Goal: Task Accomplishment & Management: Manage account settings

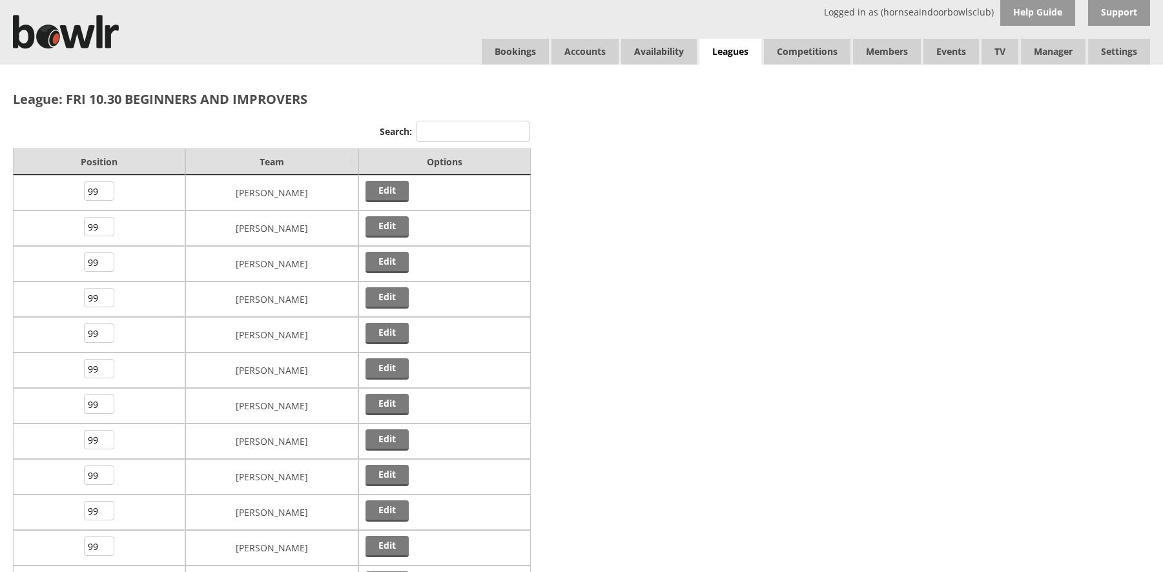
scroll to position [118, 0]
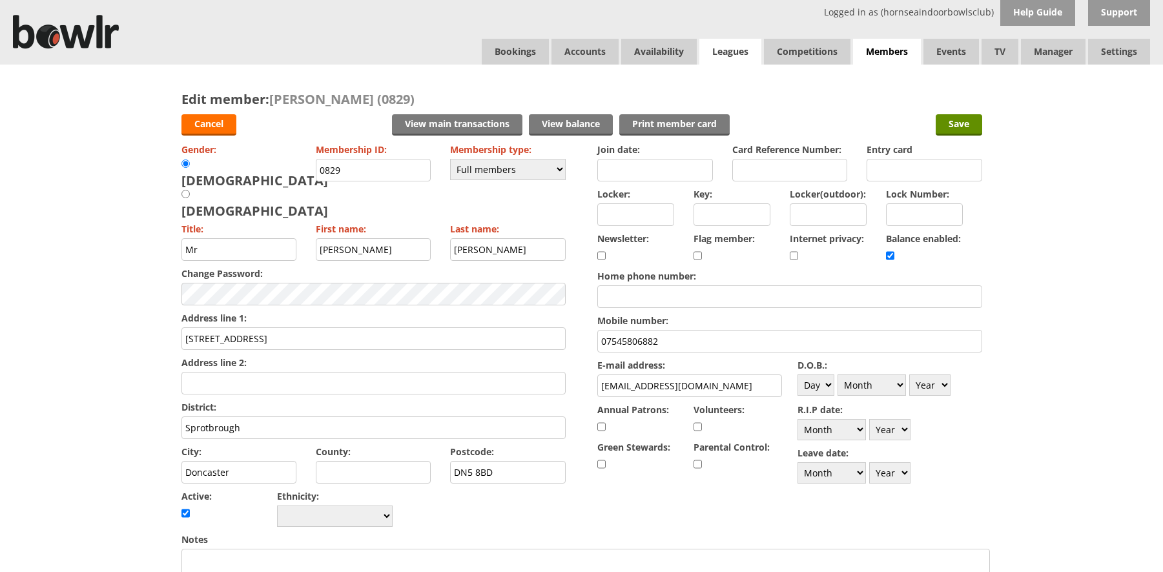
click at [734, 52] on link "Leagues" at bounding box center [730, 52] width 62 height 26
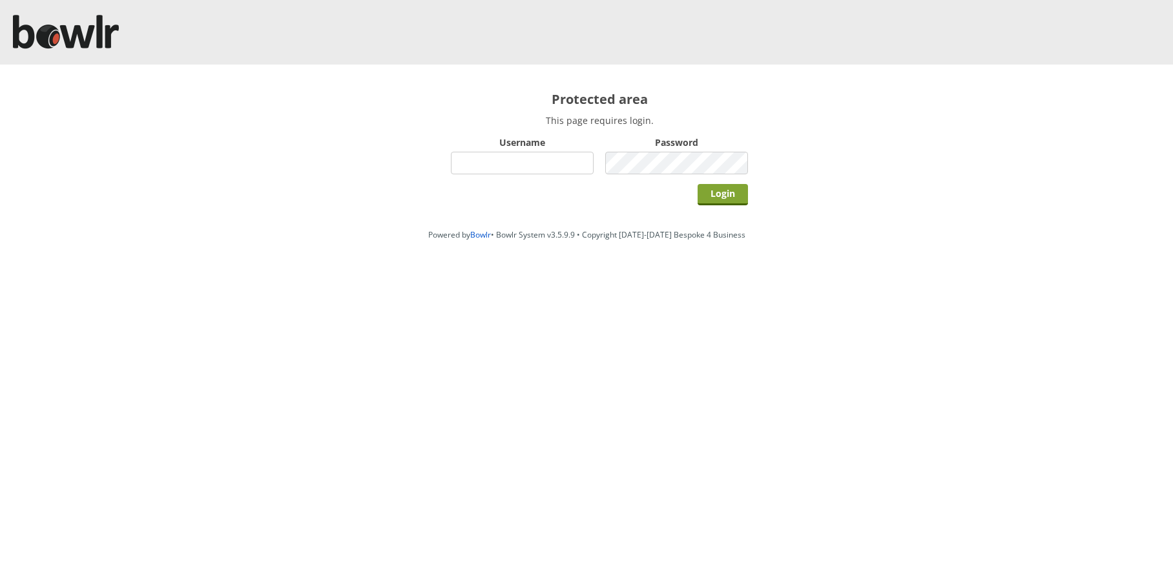
type input "hornseaindoorbowlsclub"
click at [727, 192] on input "Login" at bounding box center [722, 194] width 50 height 21
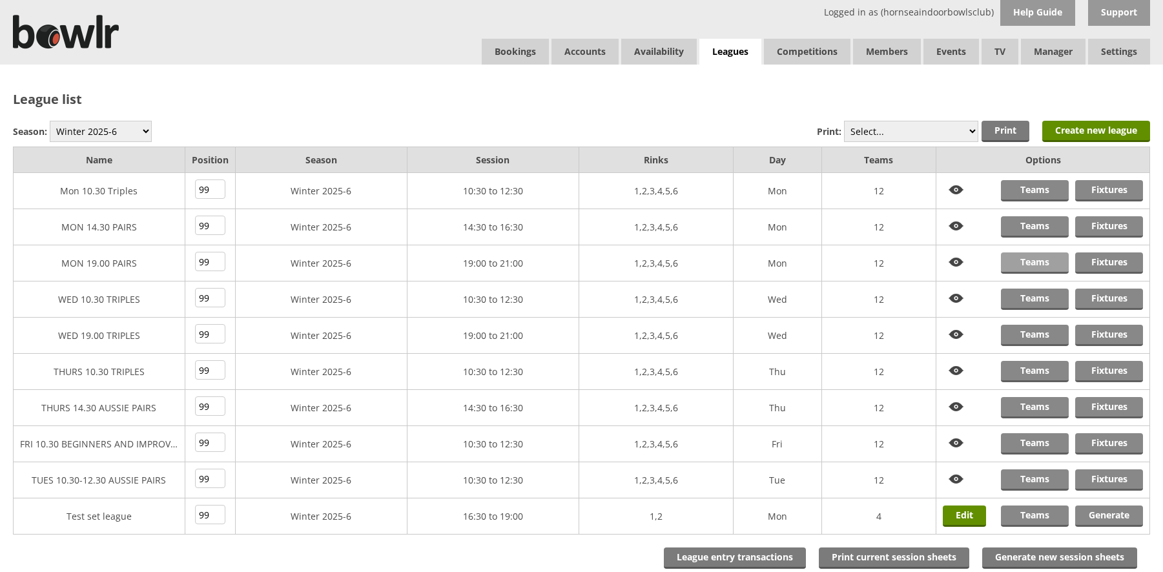
click at [1038, 264] on link "Teams" at bounding box center [1035, 263] width 68 height 21
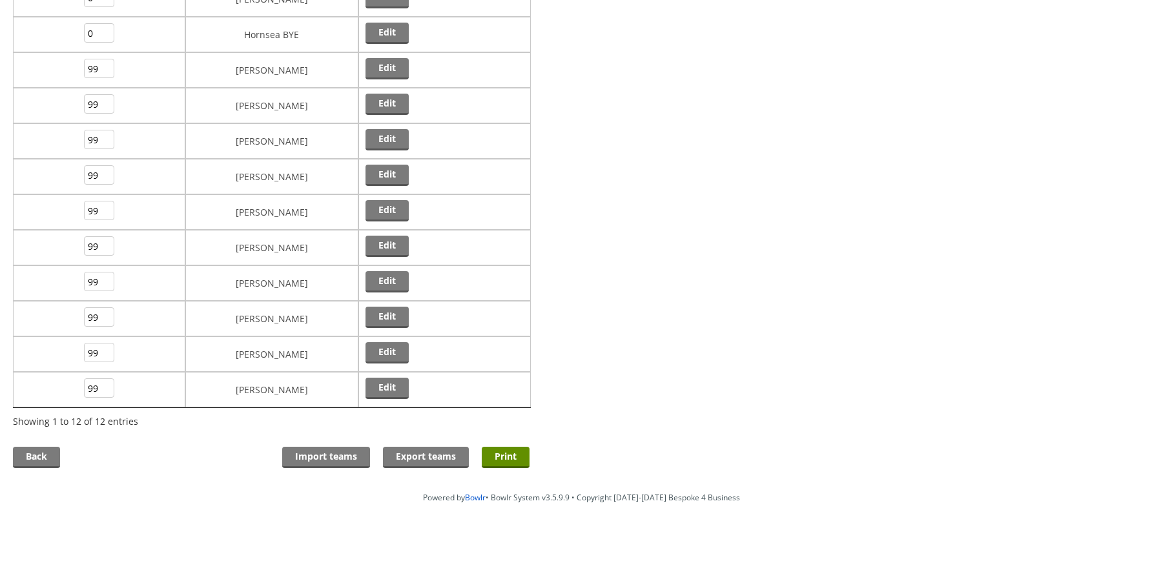
scroll to position [198, 0]
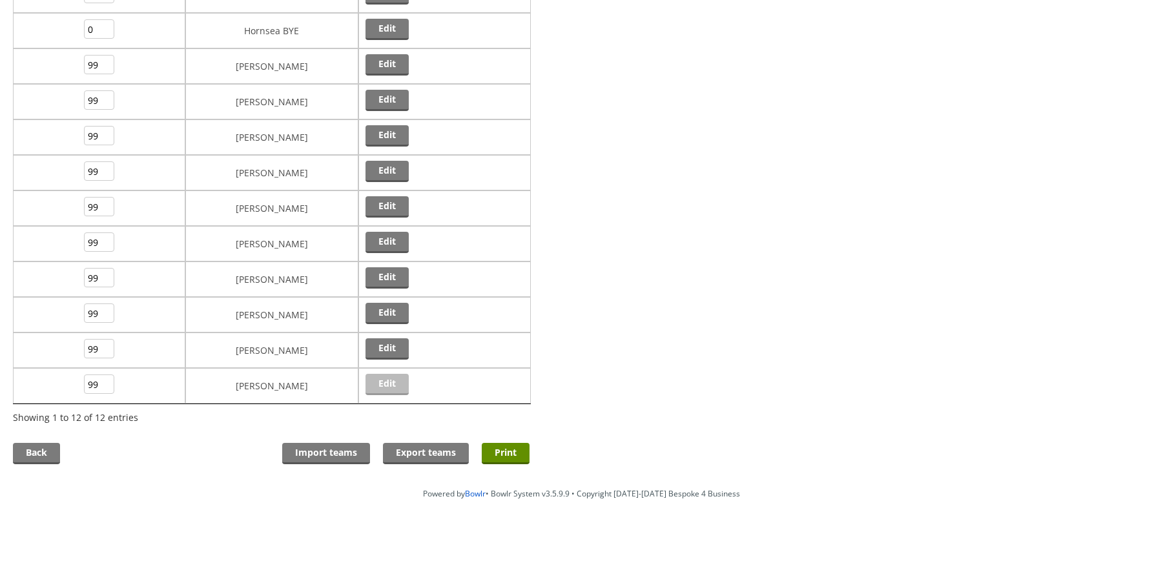
click at [392, 384] on link "Edit" at bounding box center [387, 384] width 43 height 21
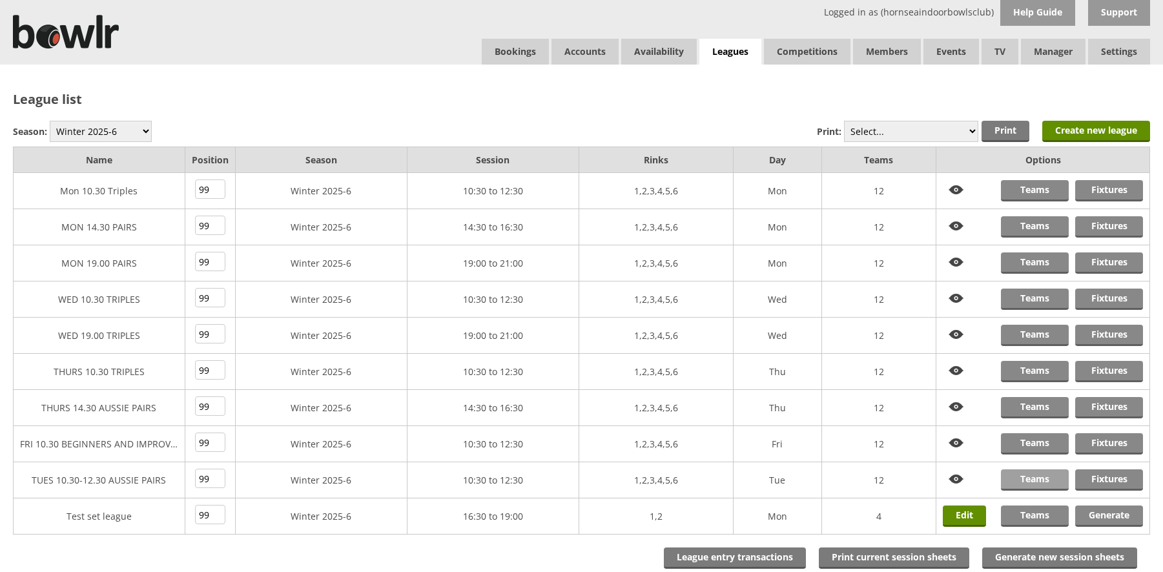
click at [1034, 484] on link "Teams" at bounding box center [1035, 479] width 68 height 21
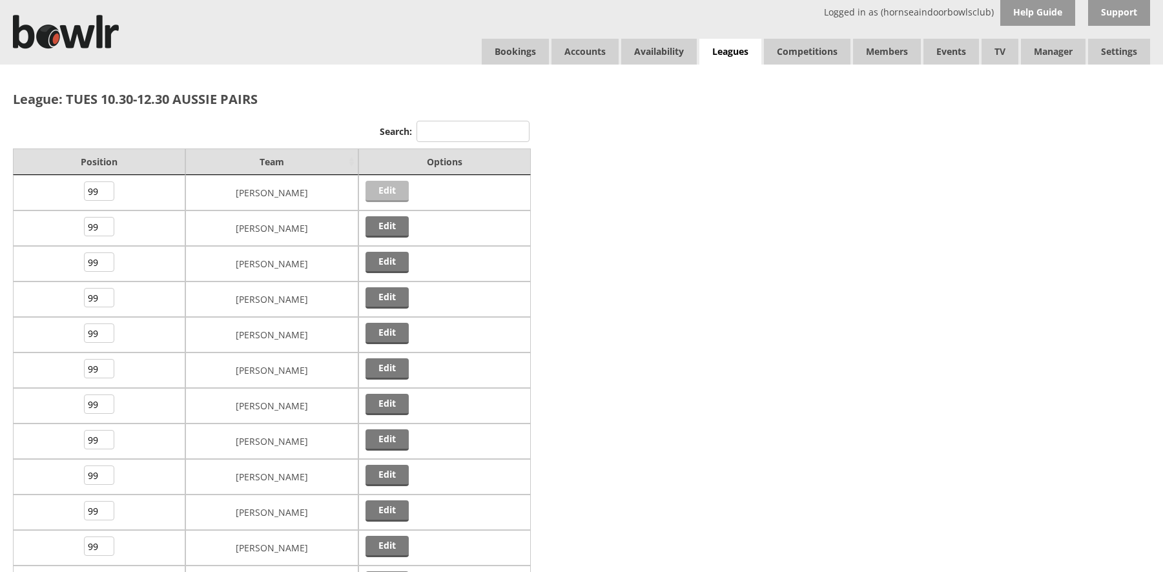
click at [384, 191] on link "Edit" at bounding box center [387, 191] width 43 height 21
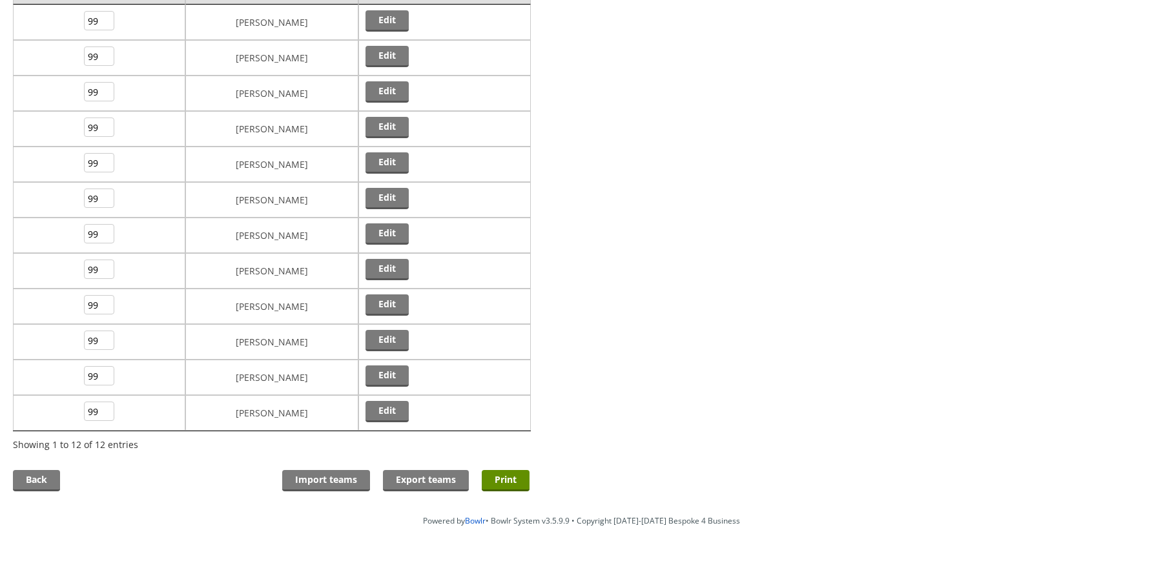
scroll to position [194, 0]
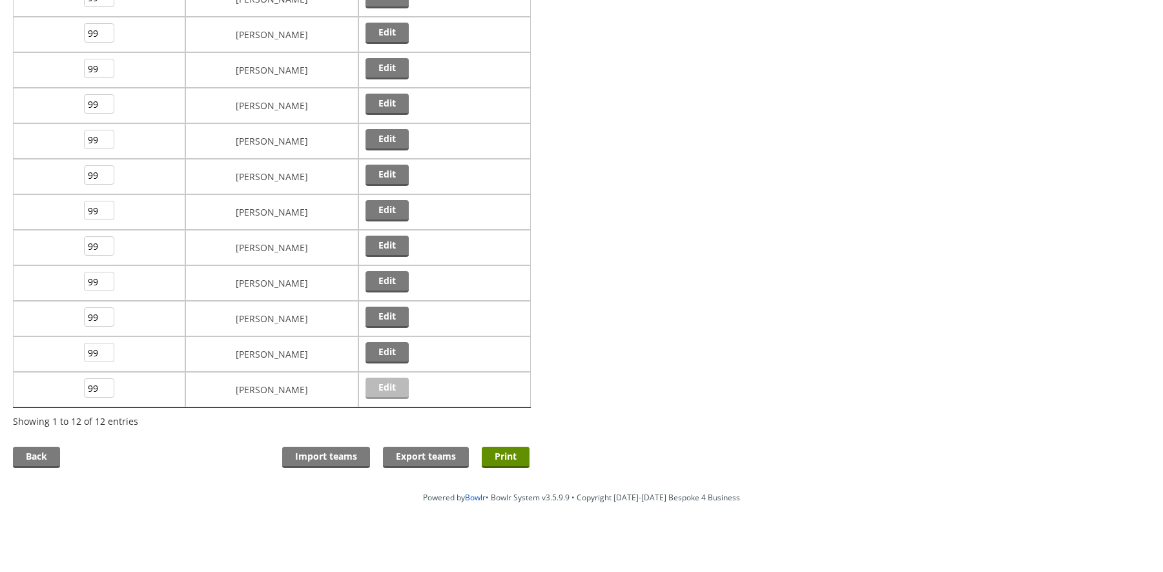
click at [385, 391] on link "Edit" at bounding box center [387, 388] width 43 height 21
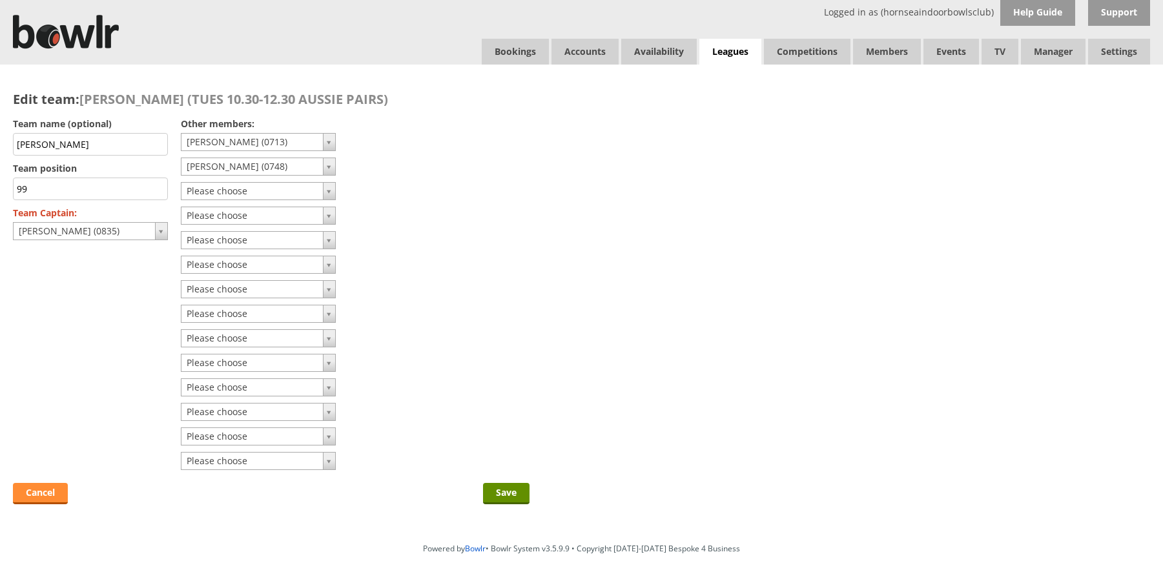
click at [37, 488] on link "Cancel" at bounding box center [40, 493] width 55 height 21
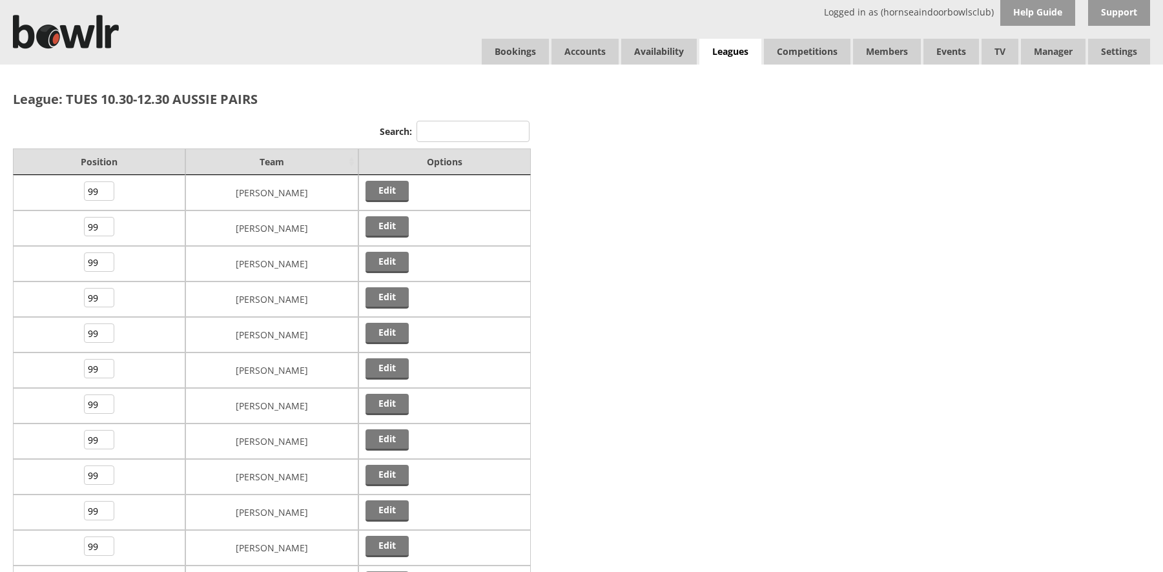
scroll to position [194, 0]
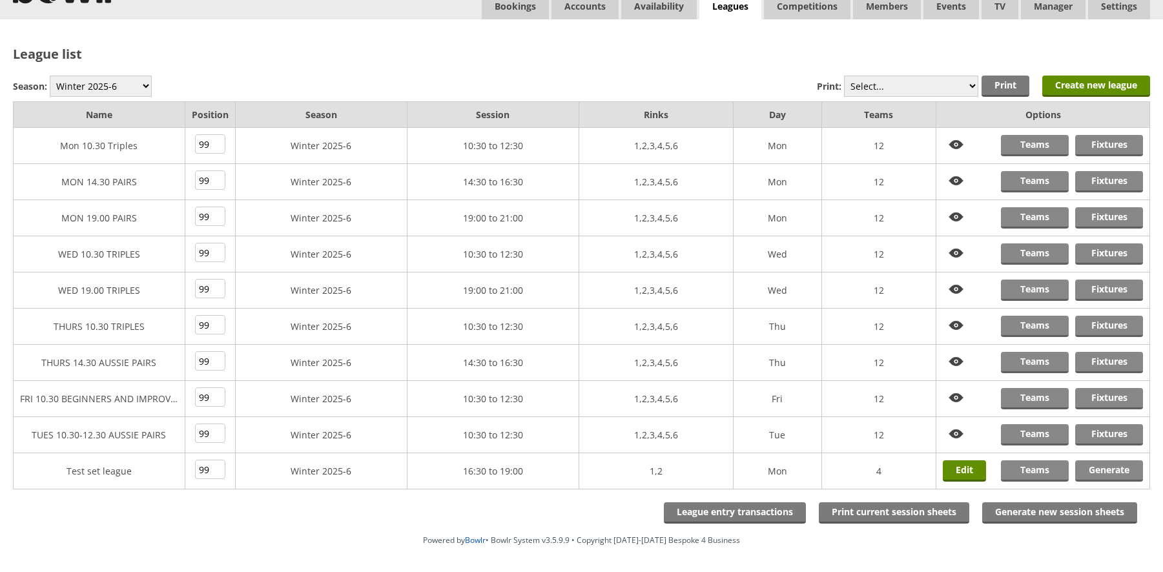
scroll to position [92, 0]
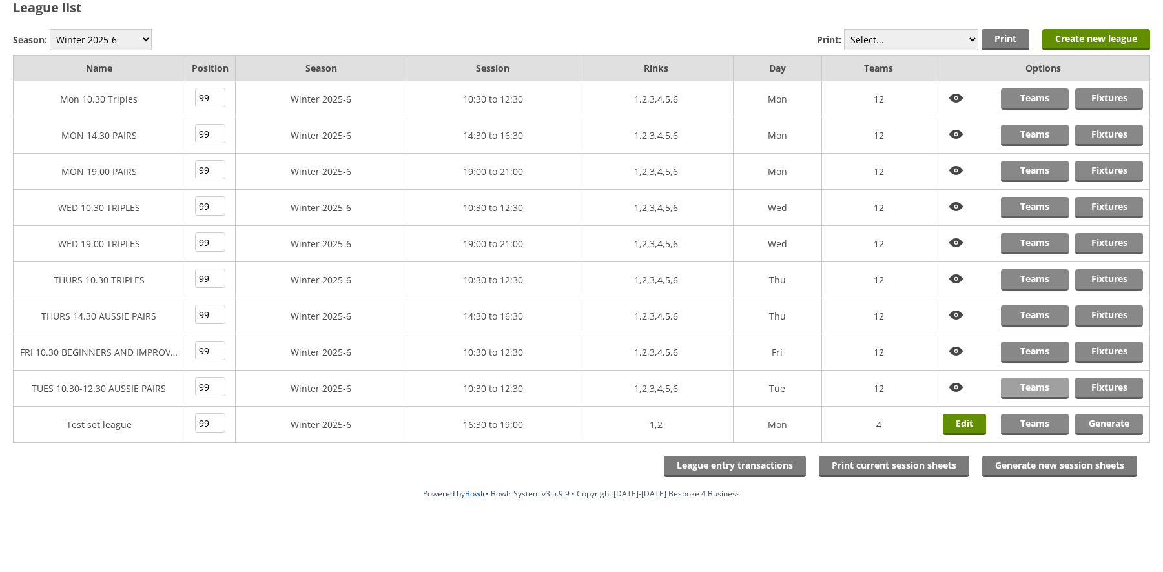
click at [1037, 386] on link "Teams" at bounding box center [1035, 388] width 68 height 21
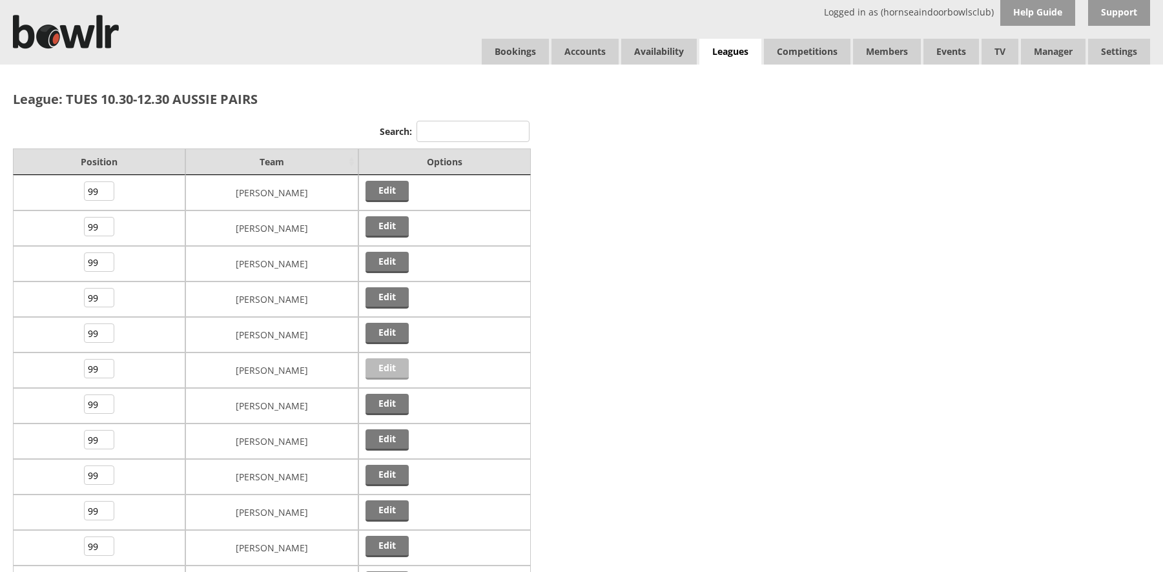
click at [389, 373] on link "Edit" at bounding box center [387, 368] width 43 height 21
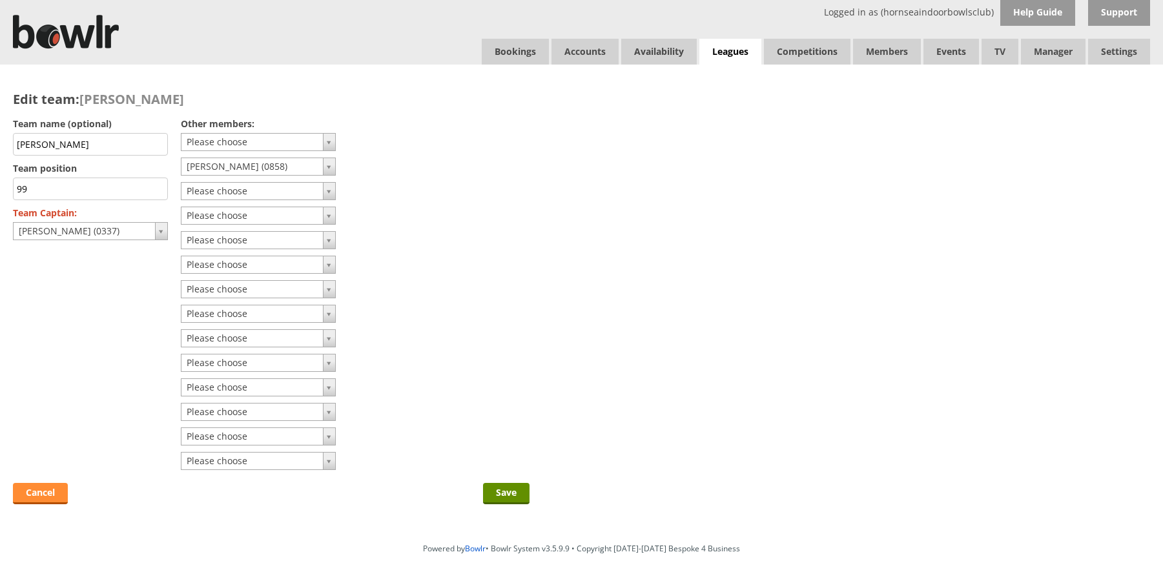
click at [37, 498] on link "Cancel" at bounding box center [40, 493] width 55 height 21
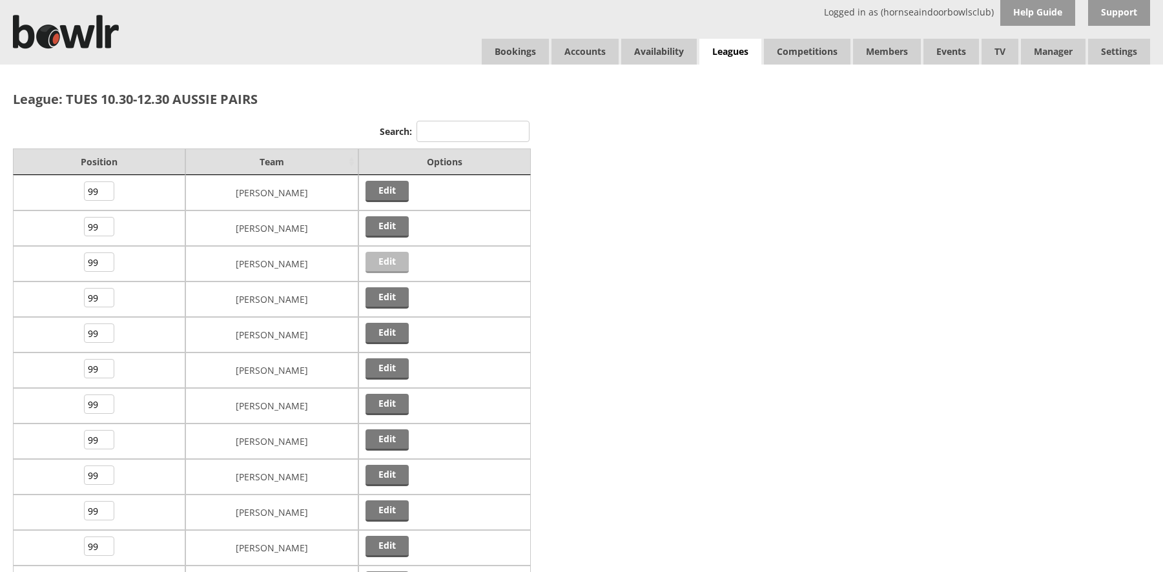
click at [395, 263] on link "Edit" at bounding box center [387, 262] width 43 height 21
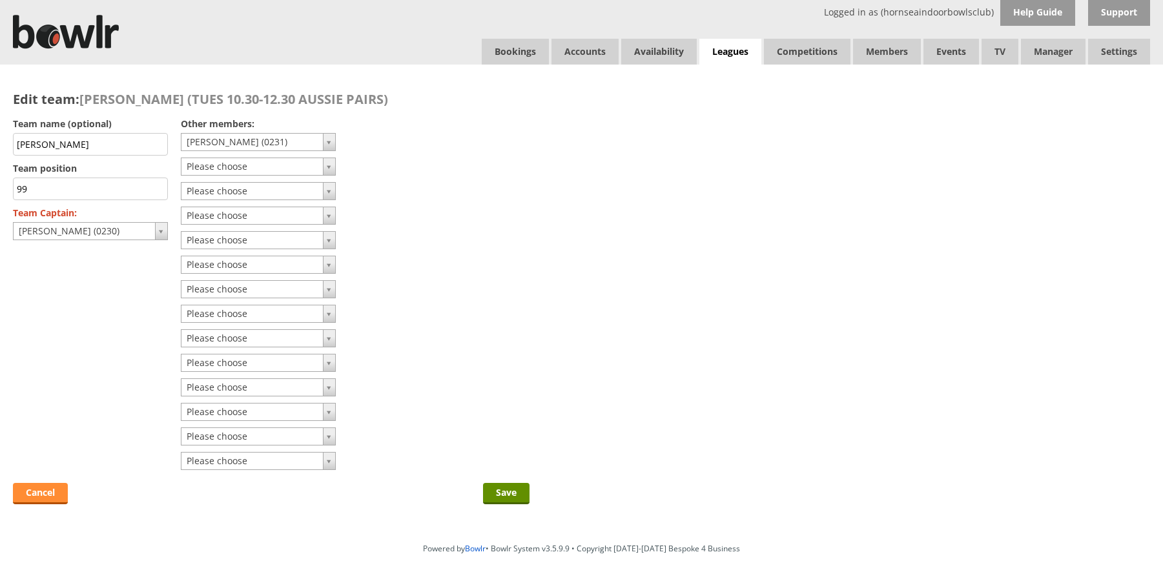
click at [48, 499] on link "Cancel" at bounding box center [40, 493] width 55 height 21
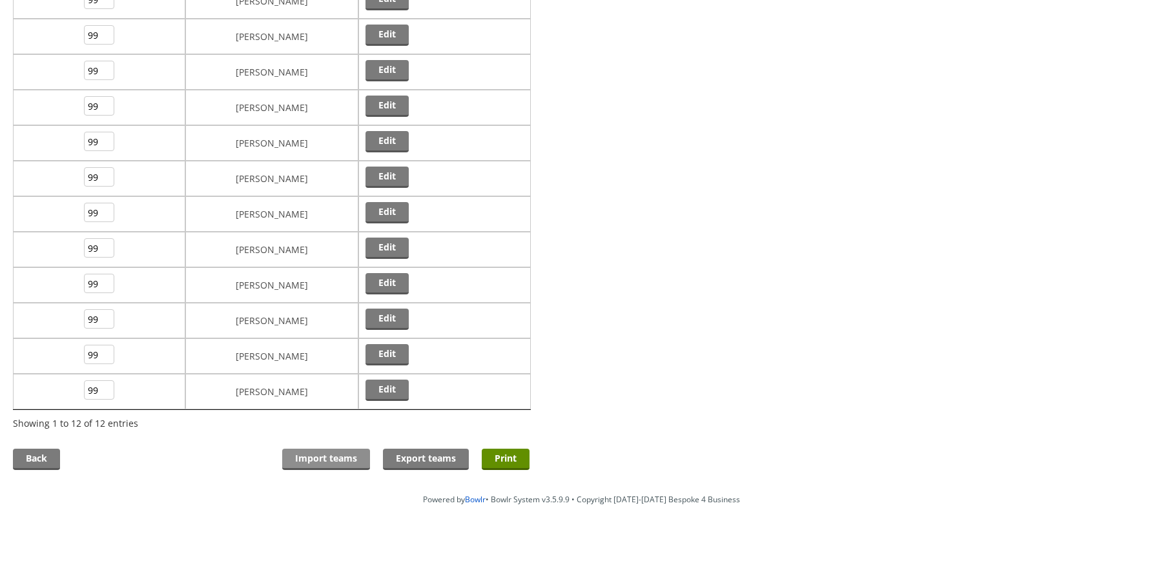
scroll to position [194, 0]
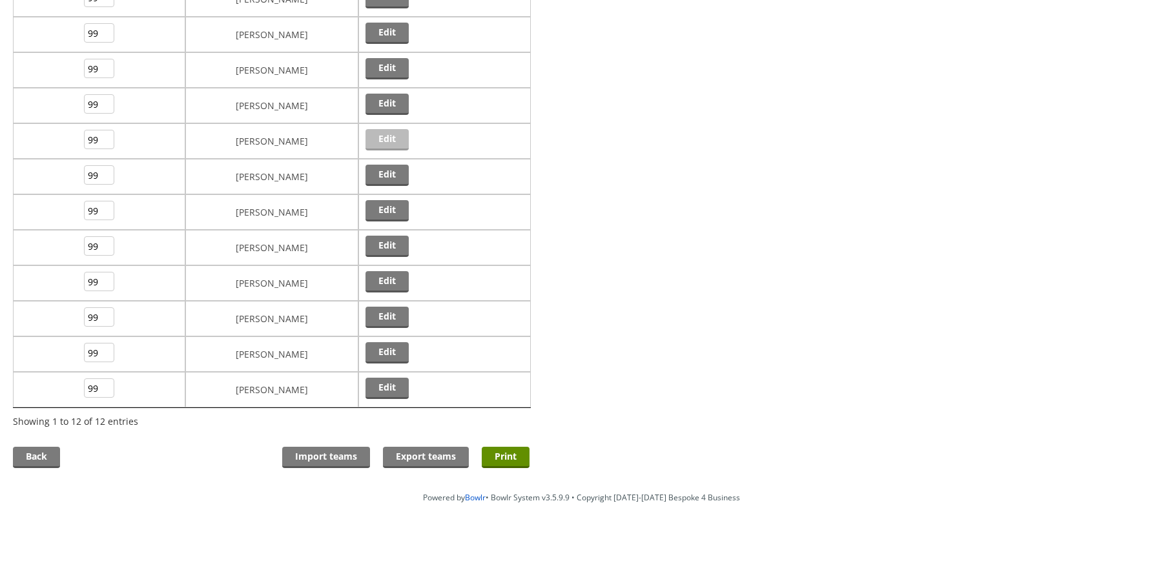
click at [384, 142] on link "Edit" at bounding box center [387, 139] width 43 height 21
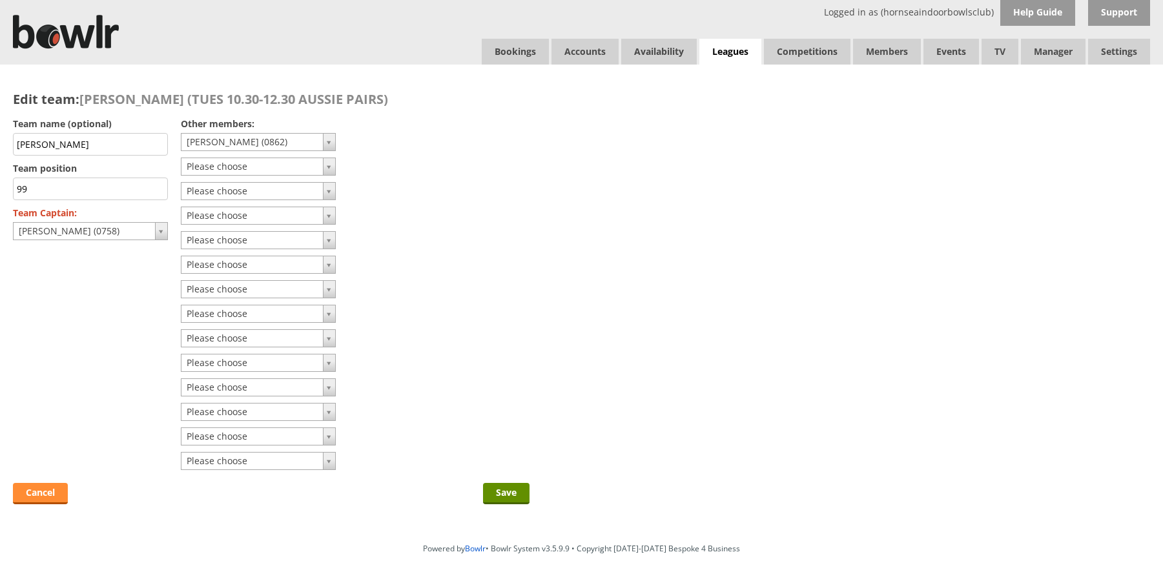
drag, startPoint x: 45, startPoint y: 495, endPoint x: 103, endPoint y: 442, distance: 78.6
click at [45, 495] on link "Cancel" at bounding box center [40, 493] width 55 height 21
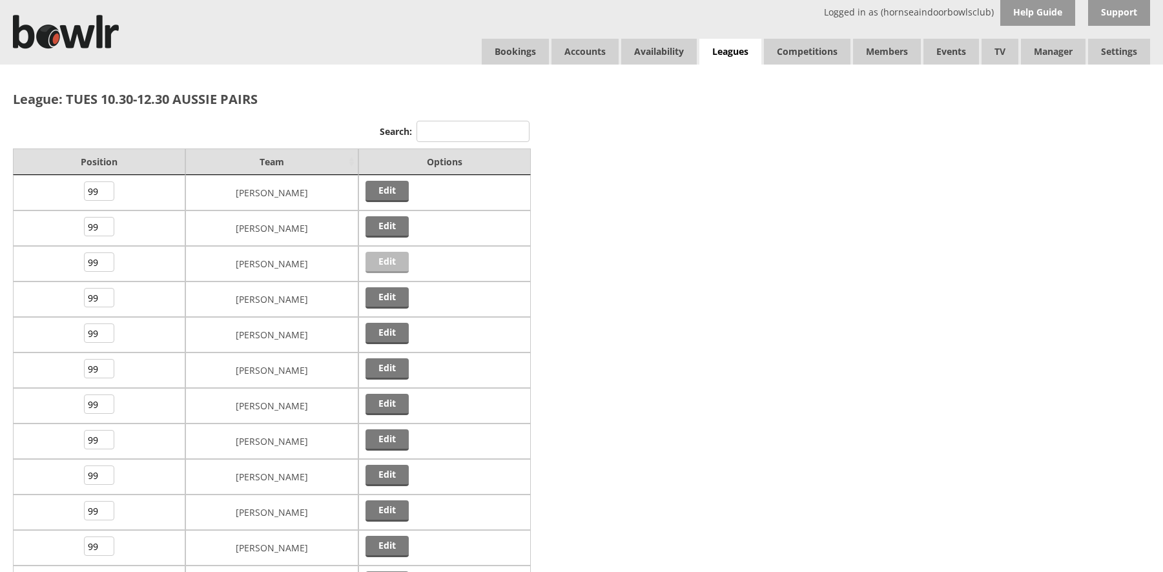
click at [391, 261] on link "Edit" at bounding box center [387, 262] width 43 height 21
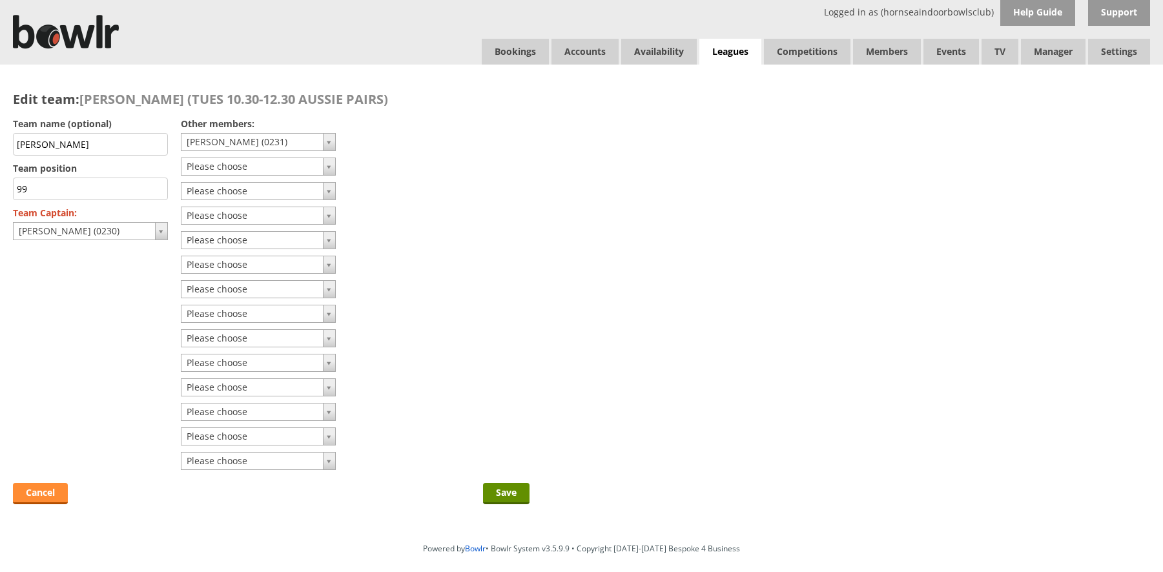
click at [45, 497] on link "Cancel" at bounding box center [40, 493] width 55 height 21
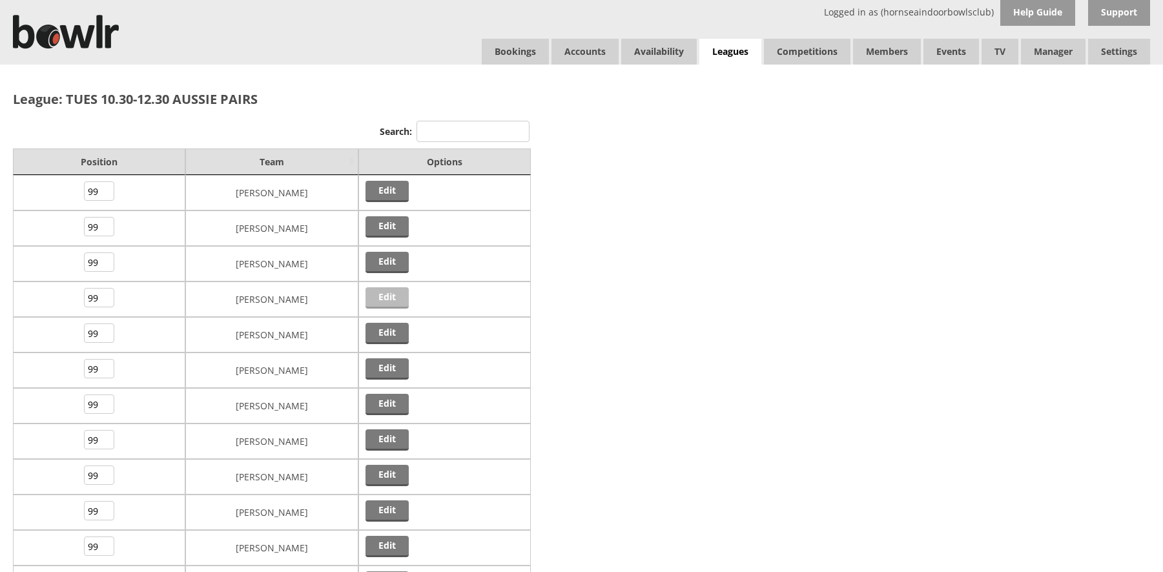
click at [395, 298] on link "Edit" at bounding box center [387, 297] width 43 height 21
click at [726, 53] on link "Leagues" at bounding box center [730, 52] width 62 height 26
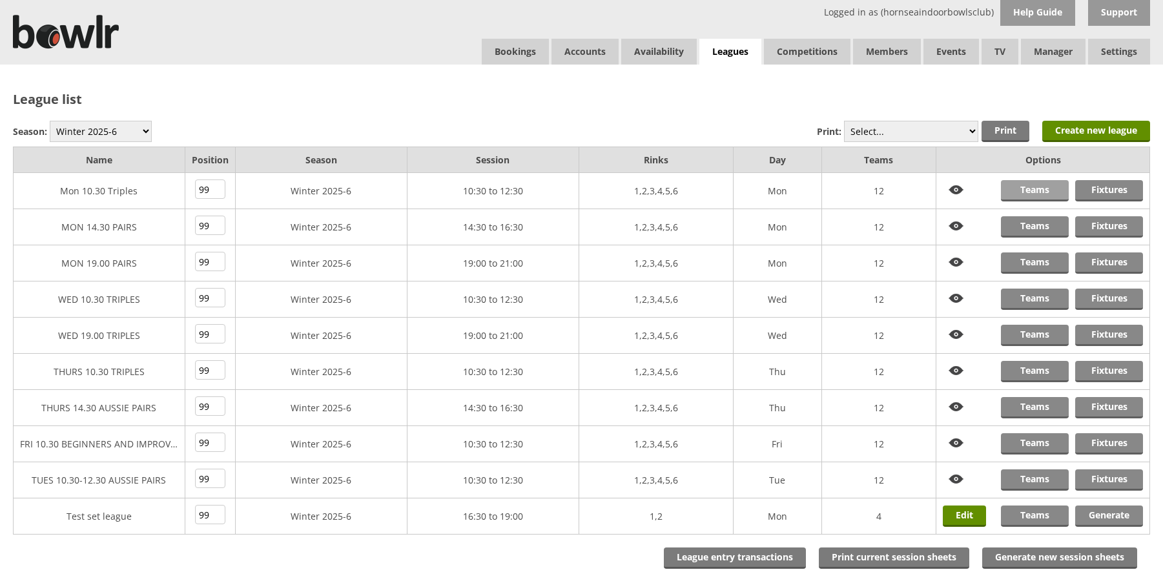
click at [1036, 191] on link "Teams" at bounding box center [1035, 190] width 68 height 21
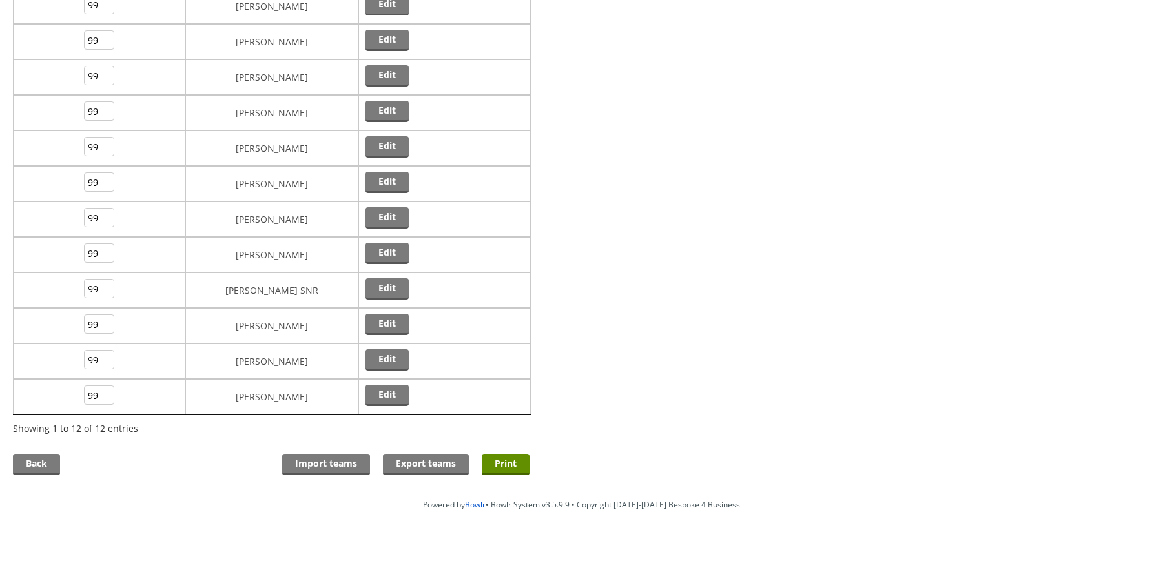
scroll to position [194, 0]
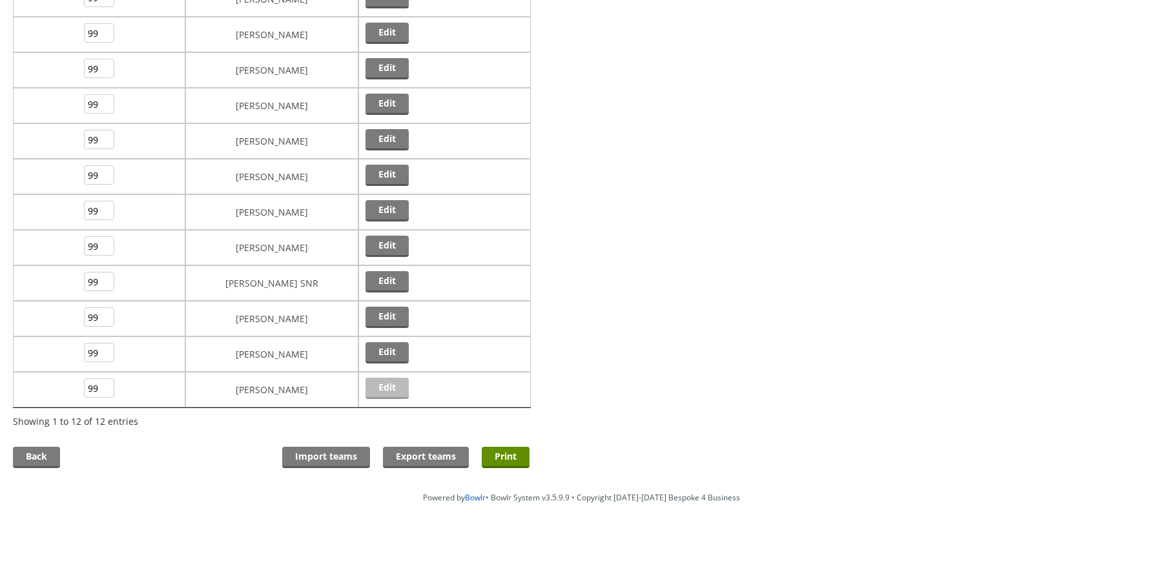
click at [391, 394] on link "Edit" at bounding box center [387, 388] width 43 height 21
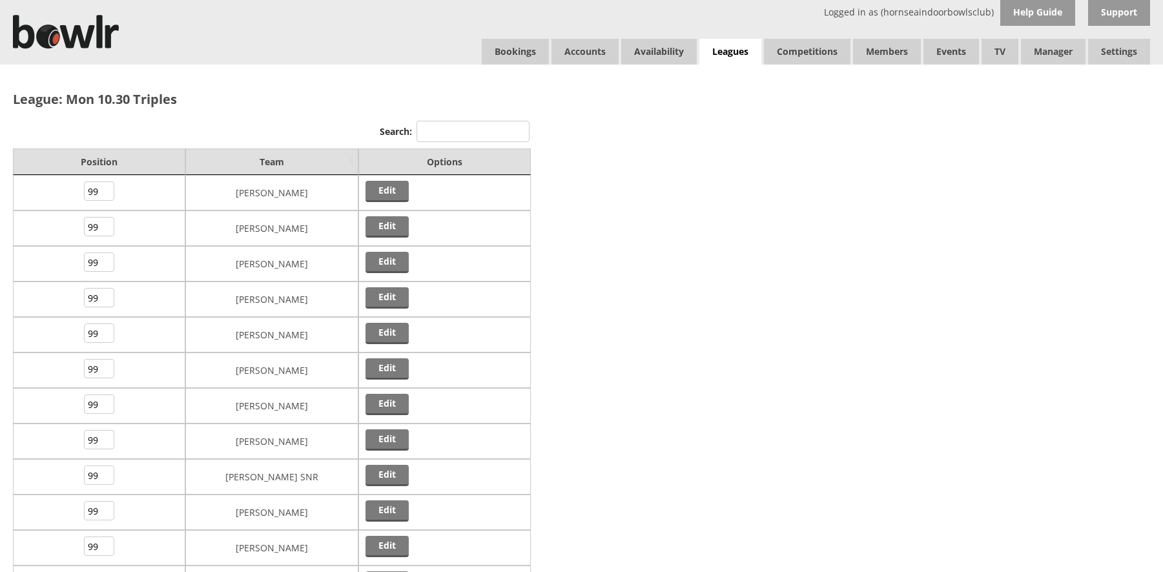
scroll to position [194, 0]
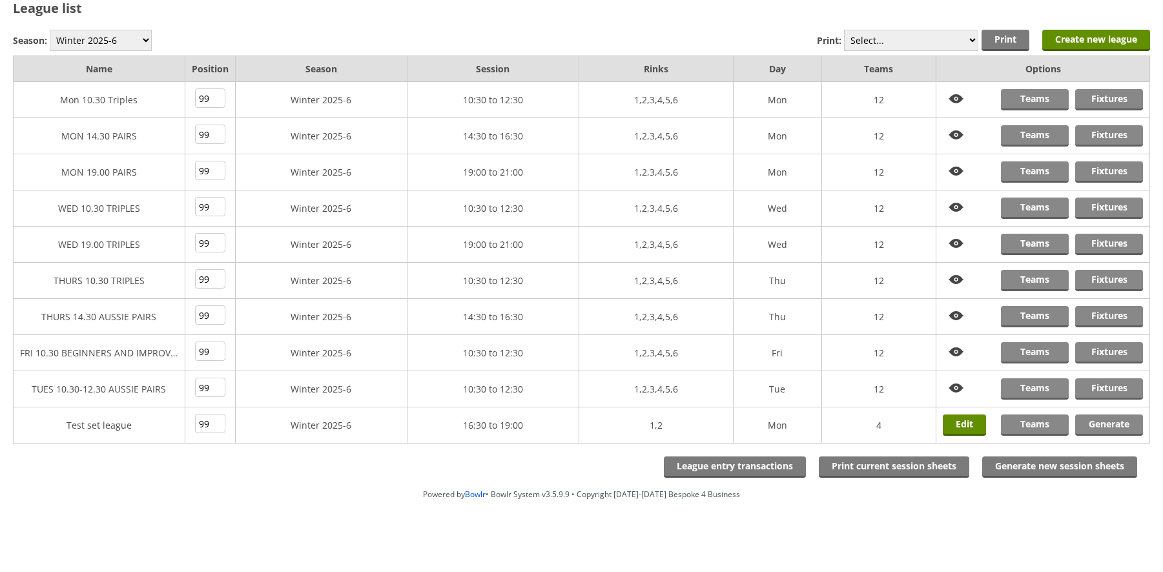
scroll to position [92, 0]
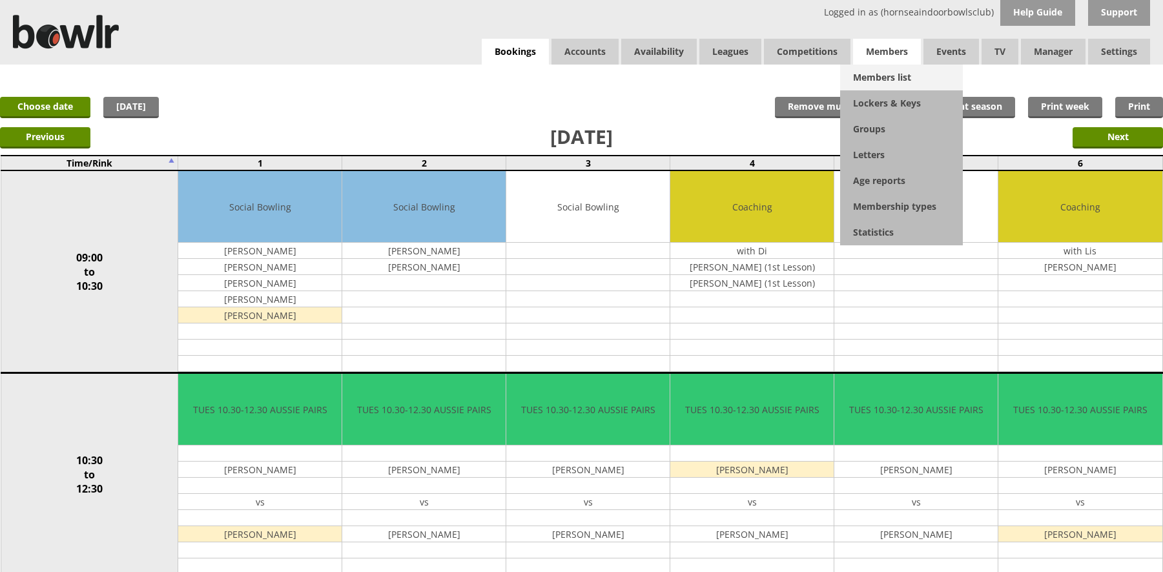
click at [891, 80] on link "Members list" at bounding box center [901, 78] width 123 height 26
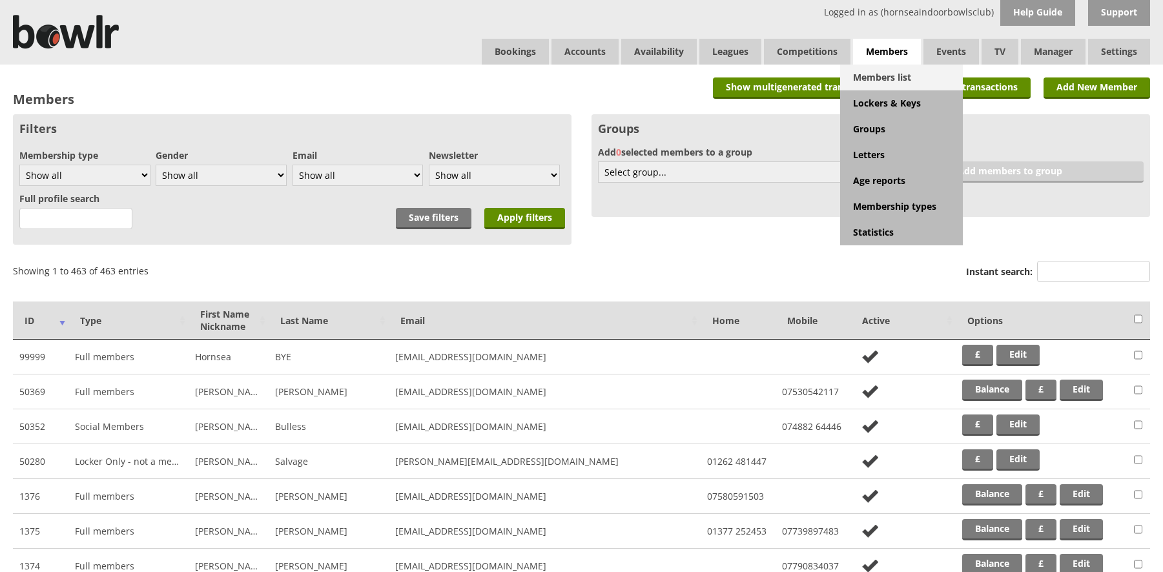
click at [877, 76] on link "Members list" at bounding box center [901, 78] width 123 height 26
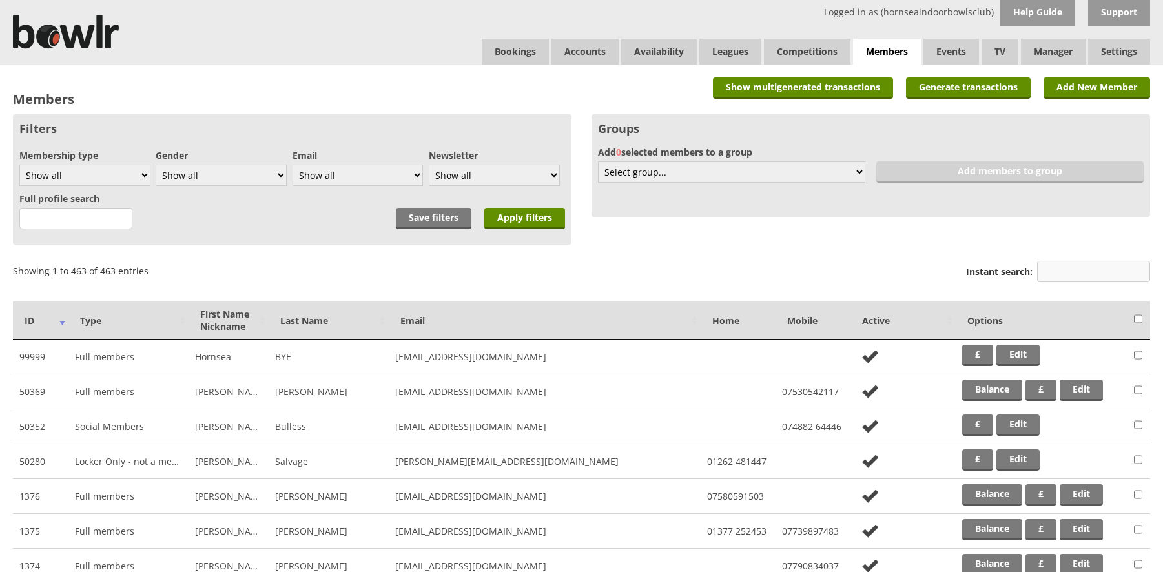
click at [1060, 269] on input "Instant search:" at bounding box center [1093, 271] width 113 height 21
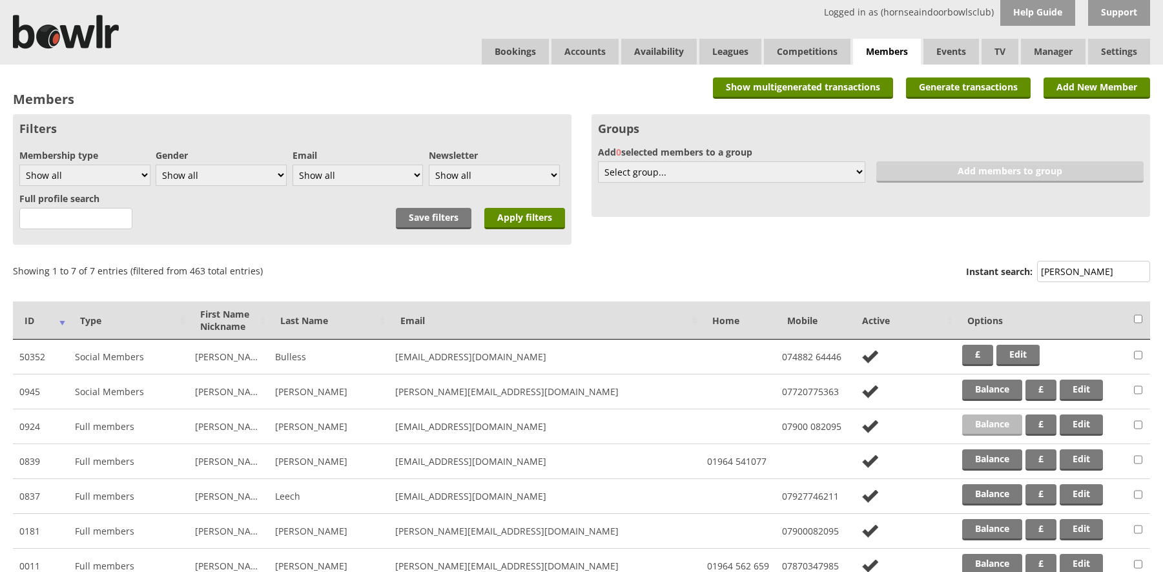
type input "lee"
click at [991, 433] on link "Balance" at bounding box center [992, 425] width 60 height 21
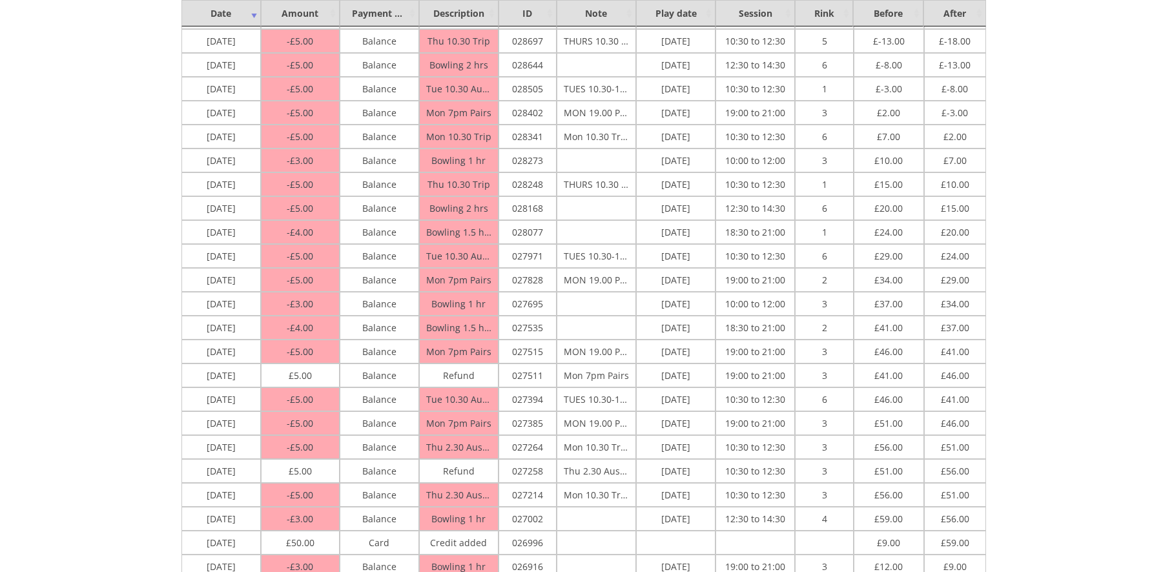
scroll to position [710, 0]
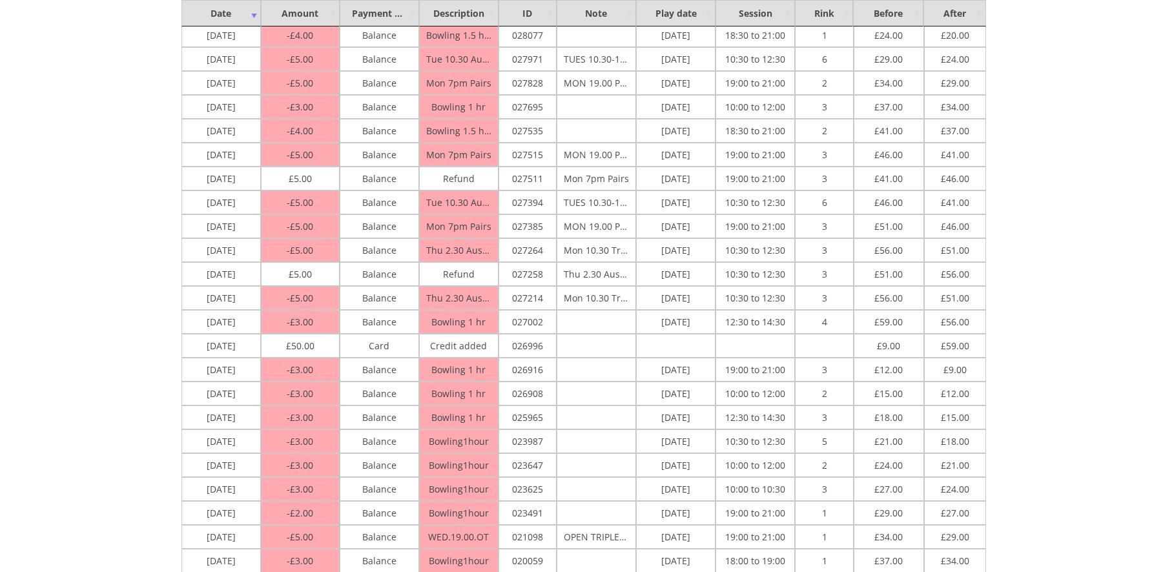
click at [488, 28] on td "Bowling 1.5 hrs" at bounding box center [458, 35] width 79 height 24
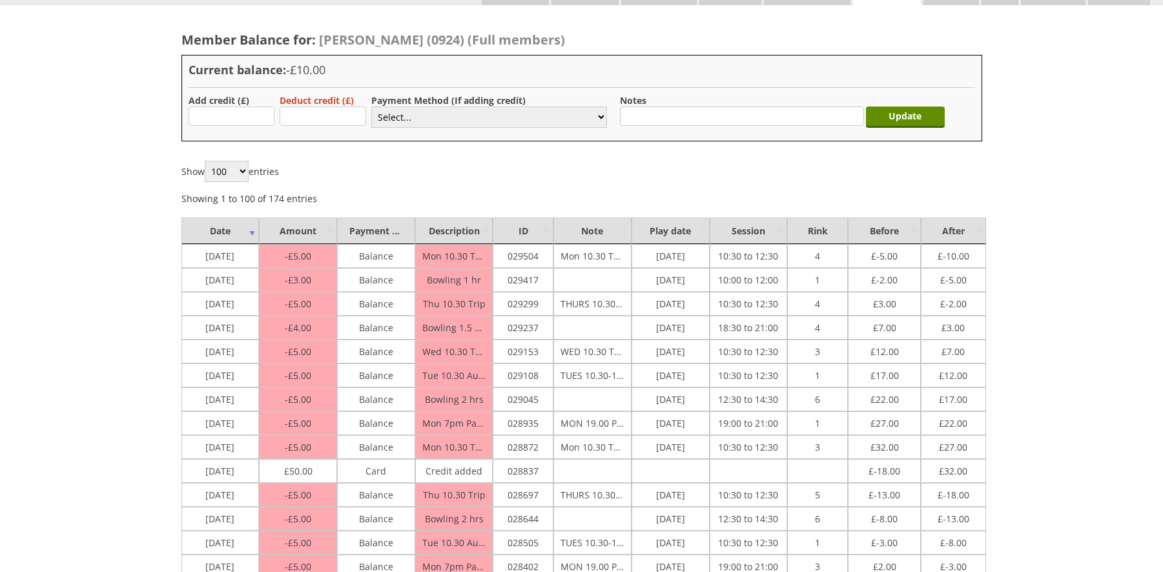
scroll to position [0, 0]
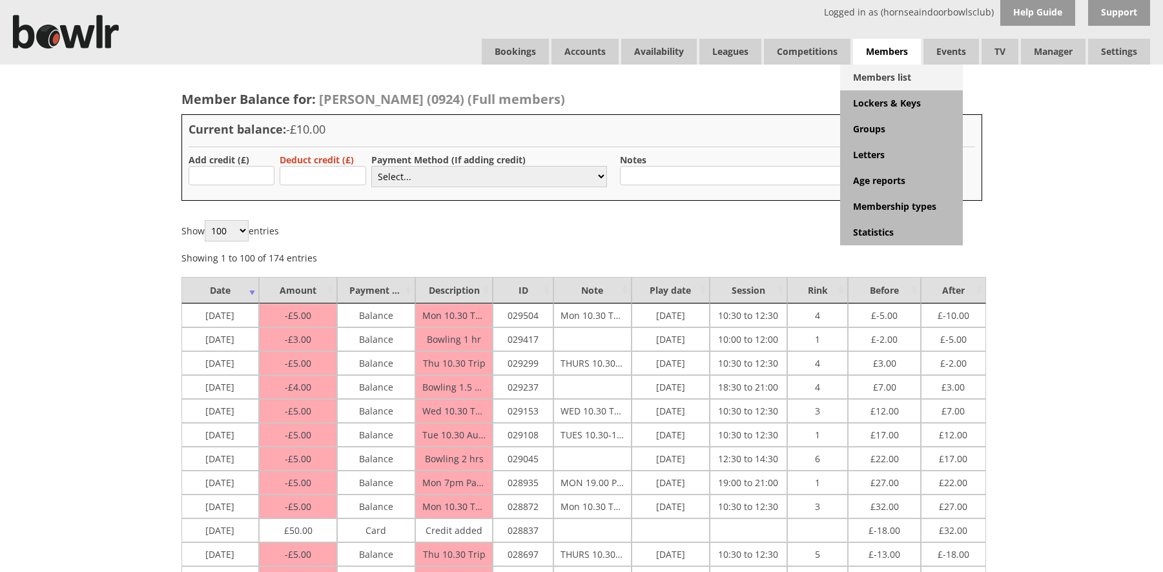
click at [895, 87] on link "Members list" at bounding box center [901, 78] width 123 height 26
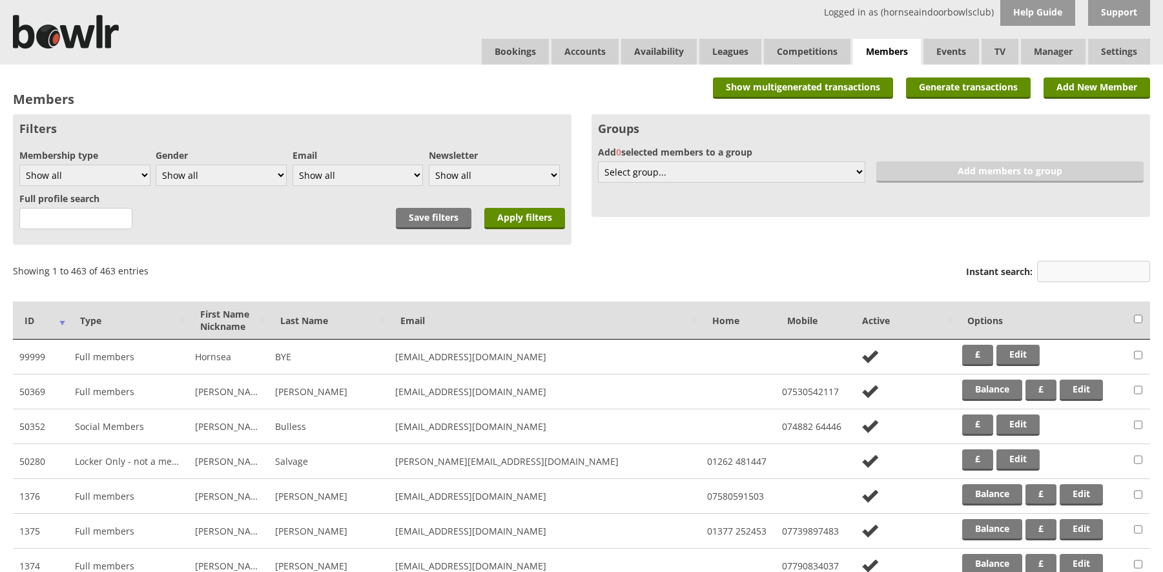
click at [1047, 269] on input "Instant search:" at bounding box center [1093, 271] width 113 height 21
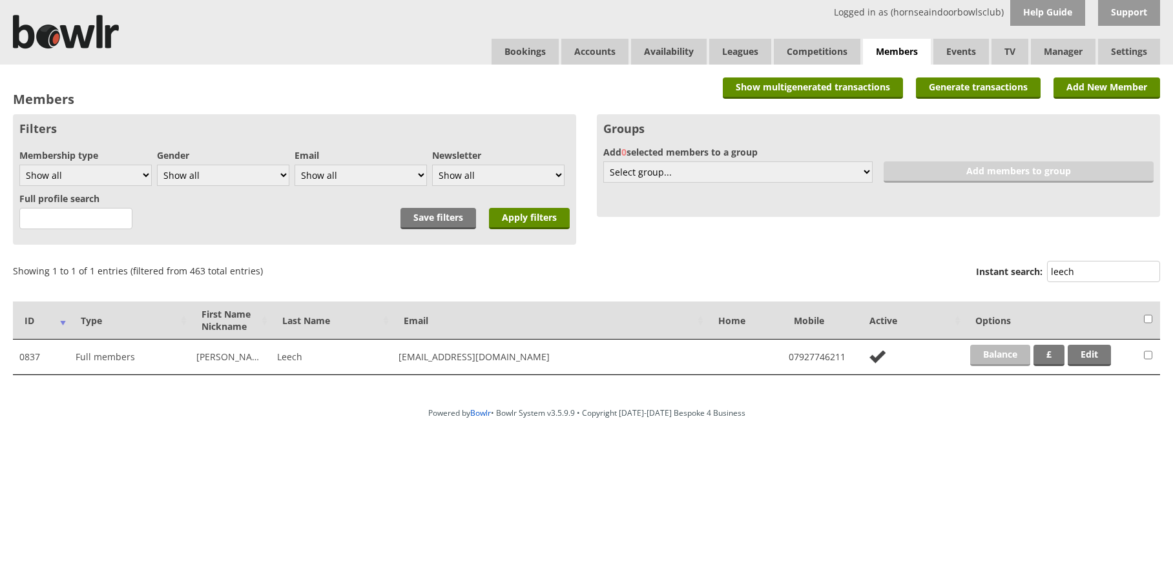
type input "leech"
click at [993, 357] on link "Balance" at bounding box center [1000, 355] width 60 height 21
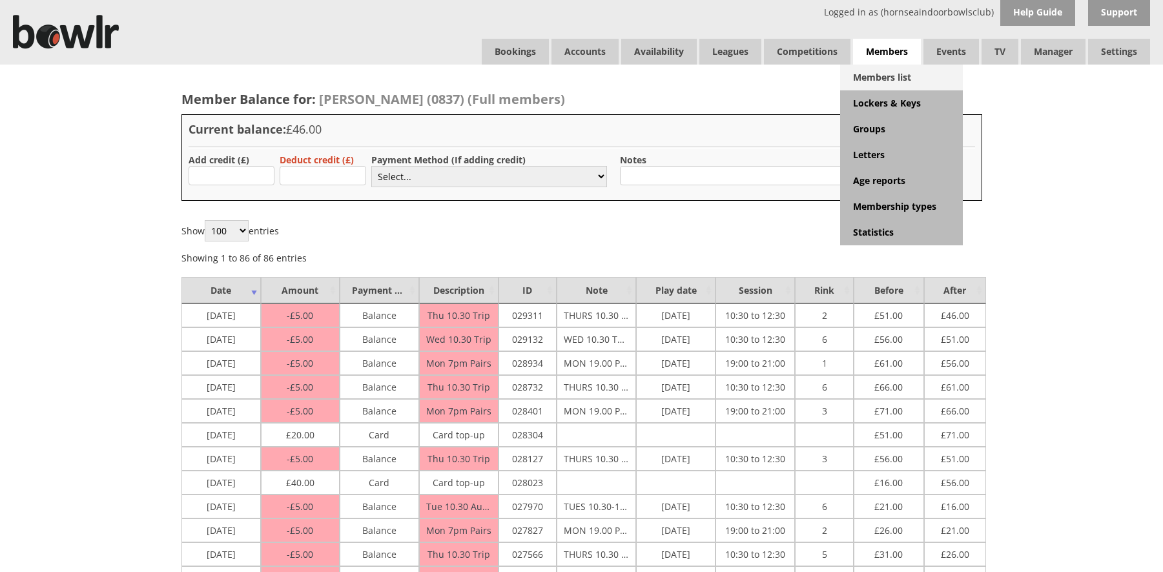
click at [886, 76] on link "Members list" at bounding box center [901, 78] width 123 height 26
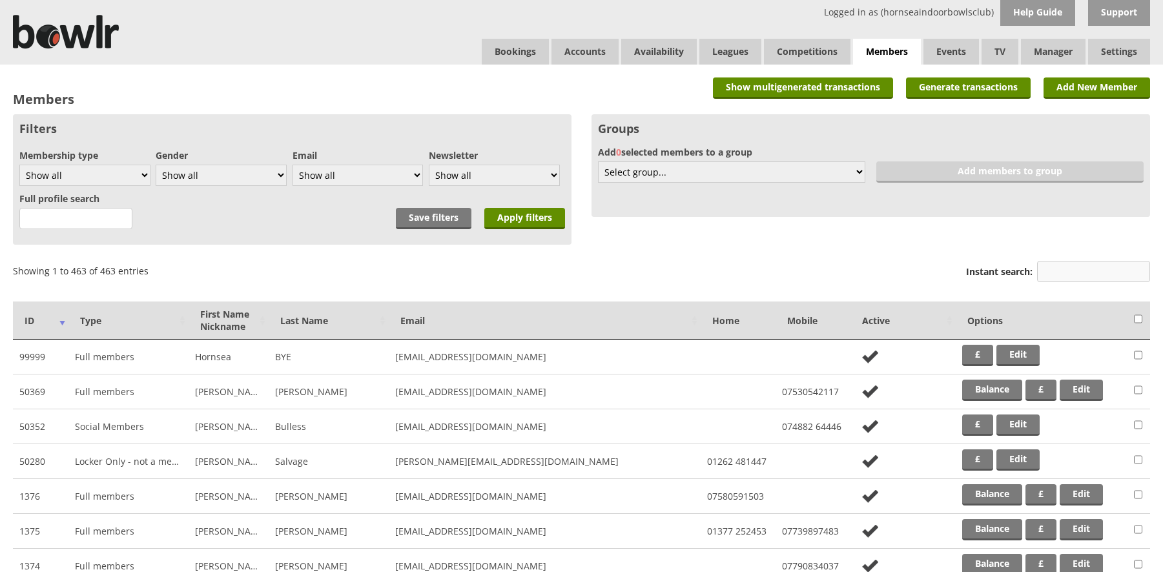
click at [1060, 272] on input "Instant search:" at bounding box center [1093, 271] width 113 height 21
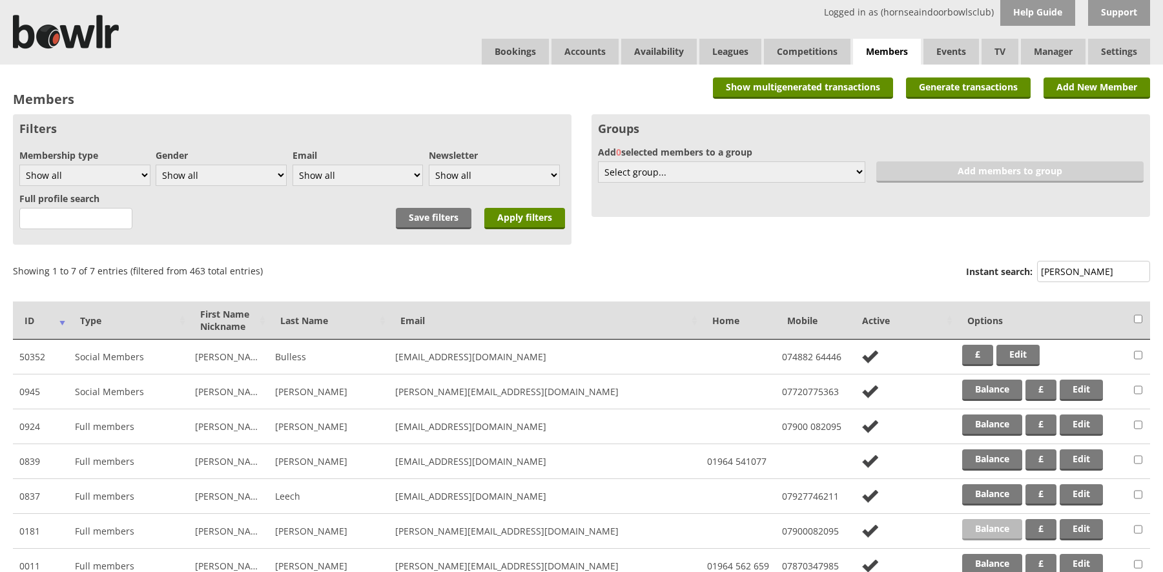
type input "lee"
click at [988, 524] on link "Balance" at bounding box center [992, 529] width 60 height 21
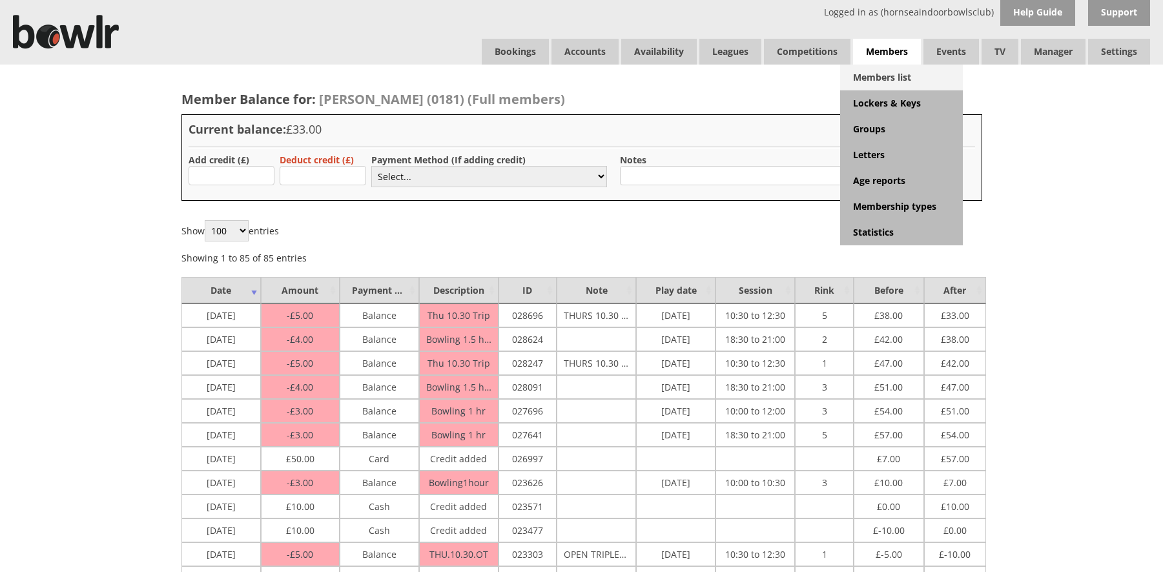
click at [880, 77] on link "Members list" at bounding box center [901, 78] width 123 height 26
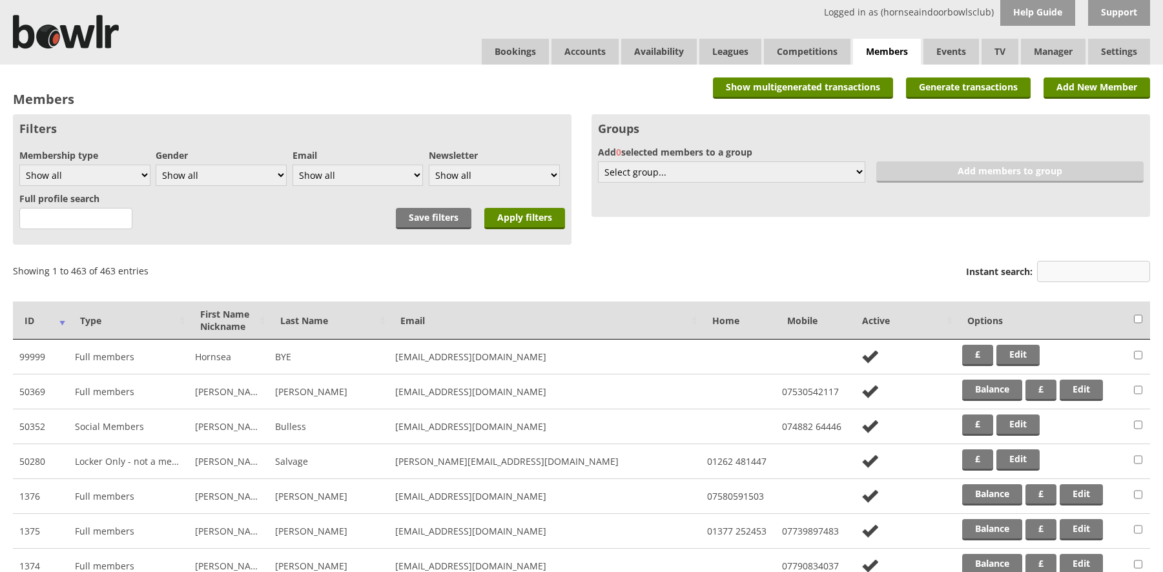
click at [1064, 266] on input "Instant search:" at bounding box center [1093, 271] width 113 height 21
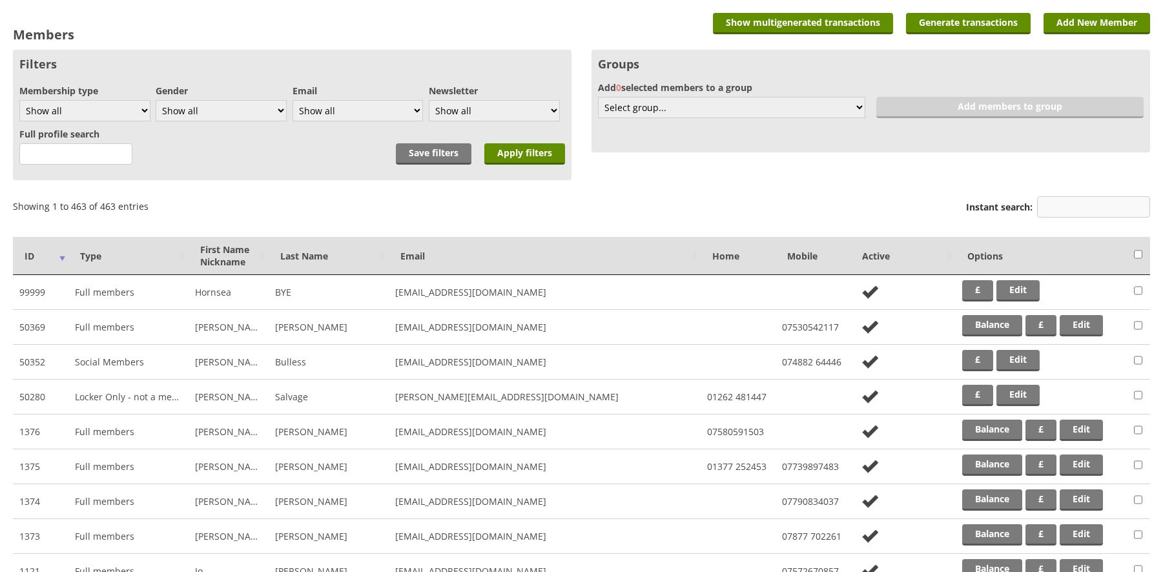
click at [1055, 202] on input "Instant search:" at bounding box center [1093, 206] width 113 height 21
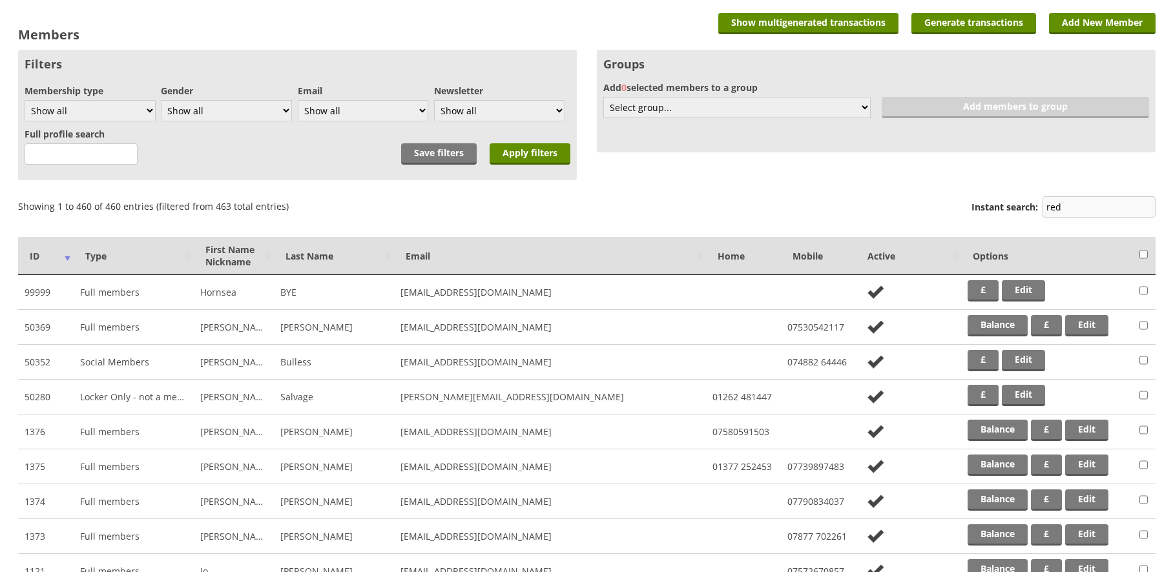
scroll to position [0, 0]
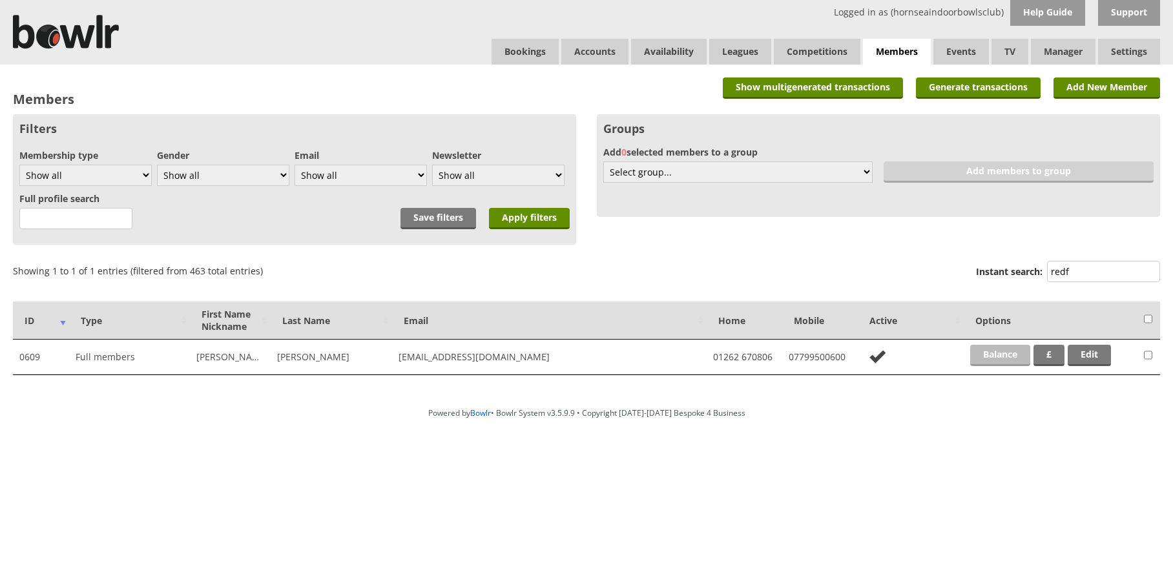
type input "redf"
click at [999, 354] on link "Balance" at bounding box center [1000, 355] width 60 height 21
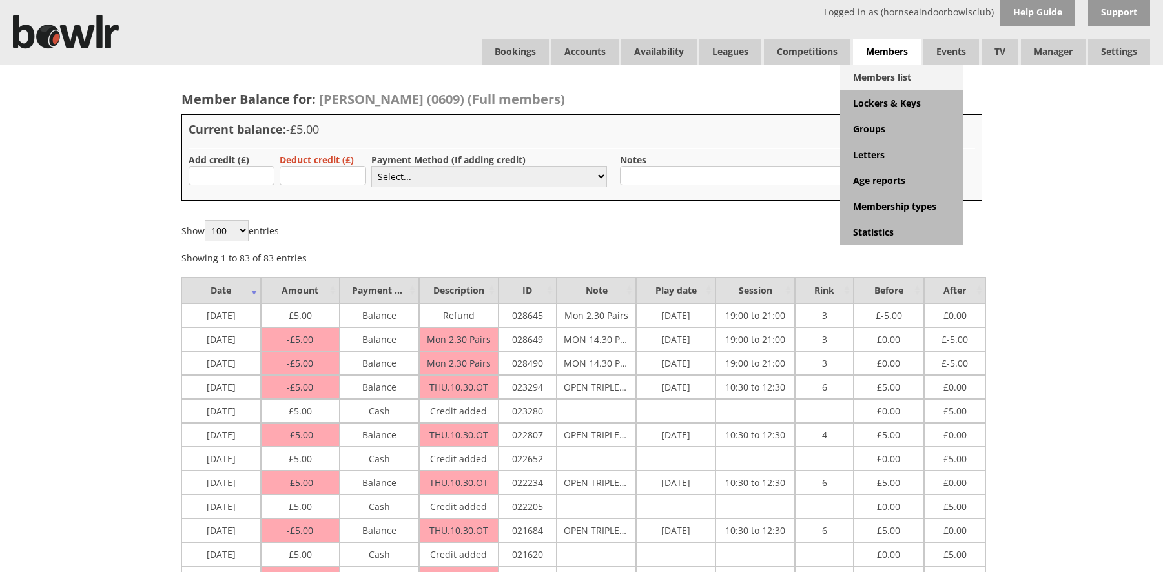
click at [888, 77] on link "Members list" at bounding box center [901, 78] width 123 height 26
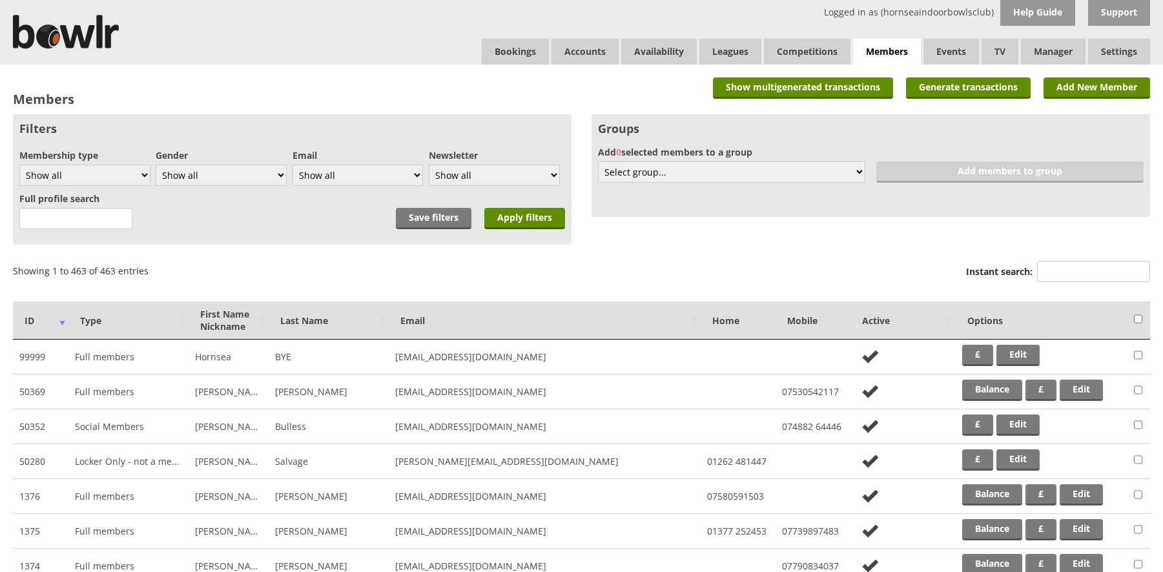
drag, startPoint x: 1089, startPoint y: 273, endPoint x: 1056, endPoint y: 231, distance: 52.8
click at [1085, 269] on input "Instant search:" at bounding box center [1093, 271] width 113 height 21
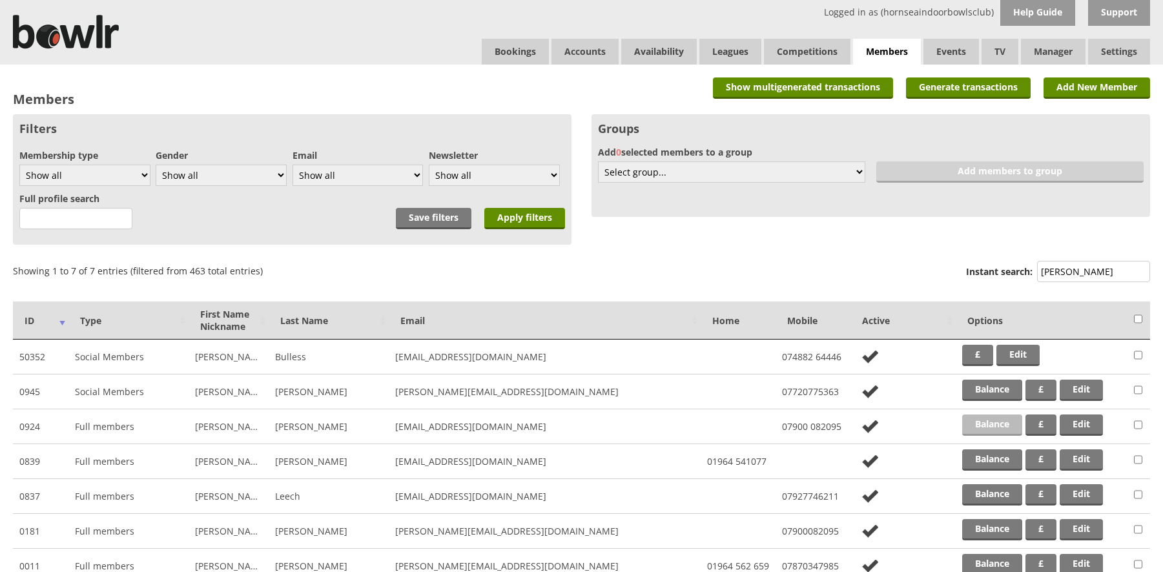
type input "lee"
click at [988, 427] on link "Balance" at bounding box center [992, 425] width 60 height 21
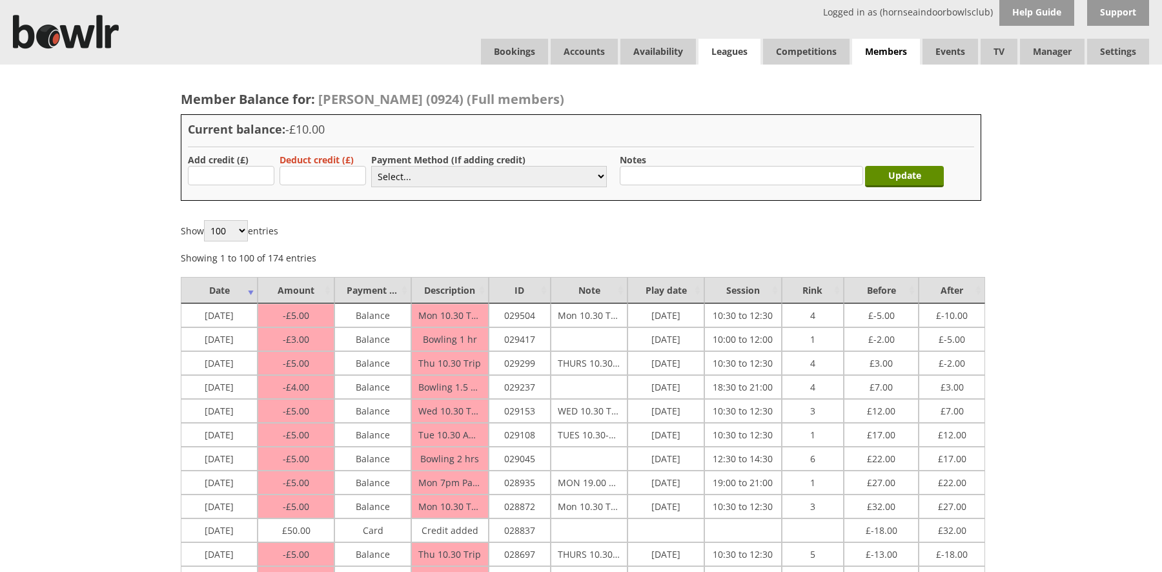
click at [737, 54] on link "Leagues" at bounding box center [730, 52] width 62 height 26
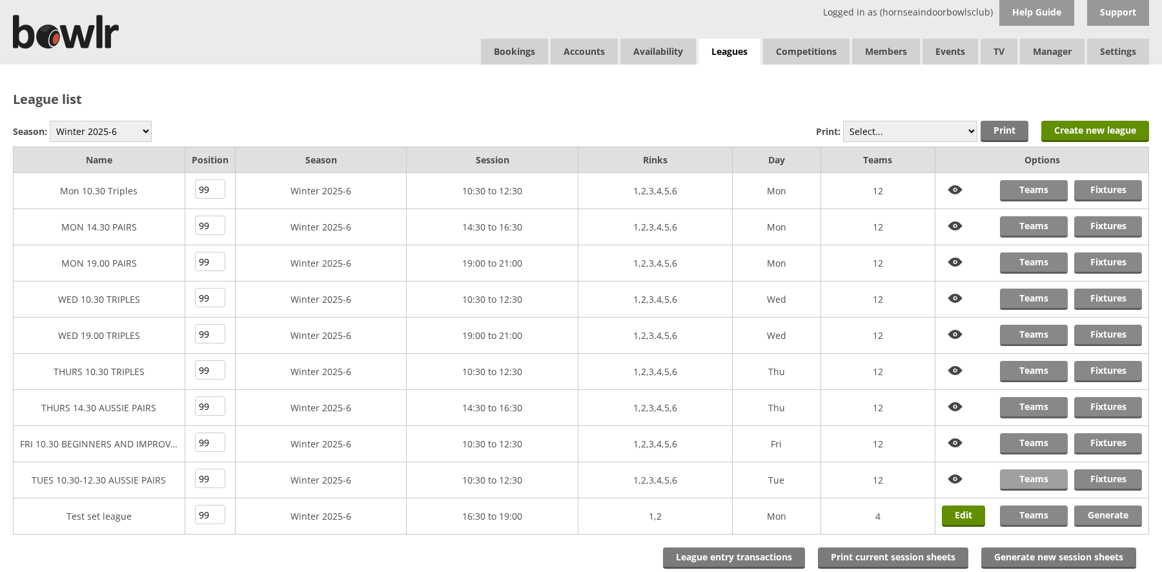
click at [1029, 479] on link "Teams" at bounding box center [1034, 479] width 68 height 21
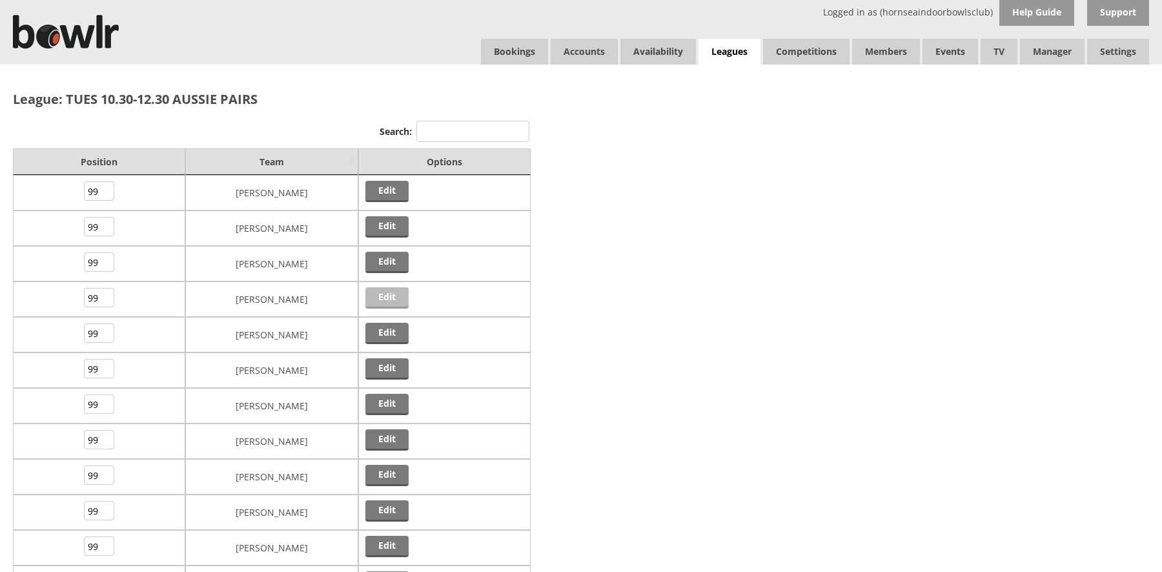
click at [391, 300] on link "Edit" at bounding box center [387, 297] width 43 height 21
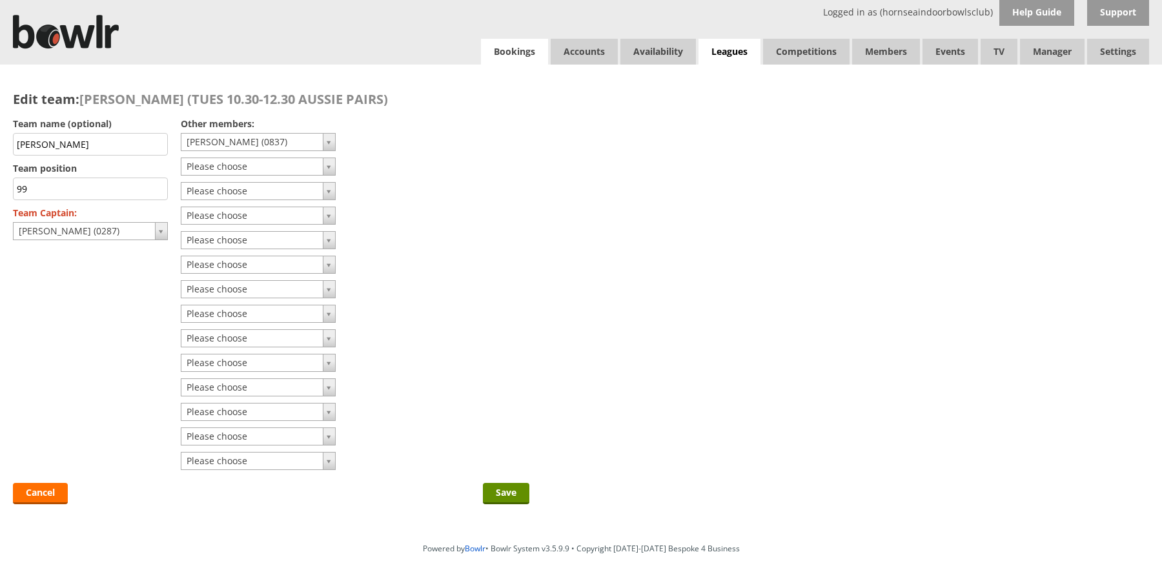
click at [514, 59] on link "Bookings" at bounding box center [514, 52] width 67 height 26
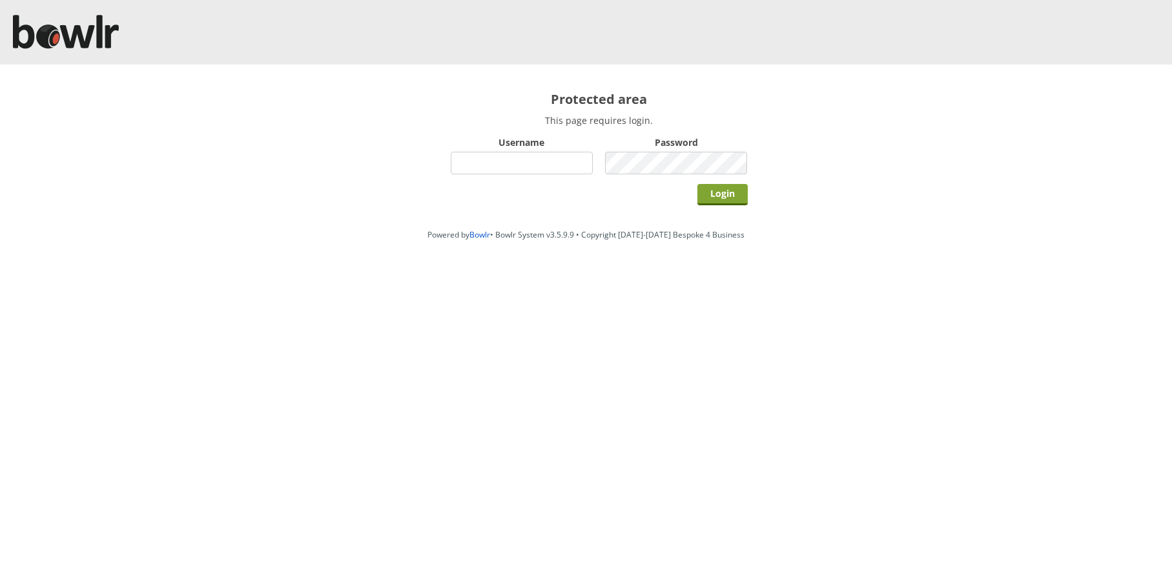
type input "hornseaindoorbowlsclub"
click at [730, 202] on input "Login" at bounding box center [722, 194] width 50 height 21
